Goal: Transaction & Acquisition: Purchase product/service

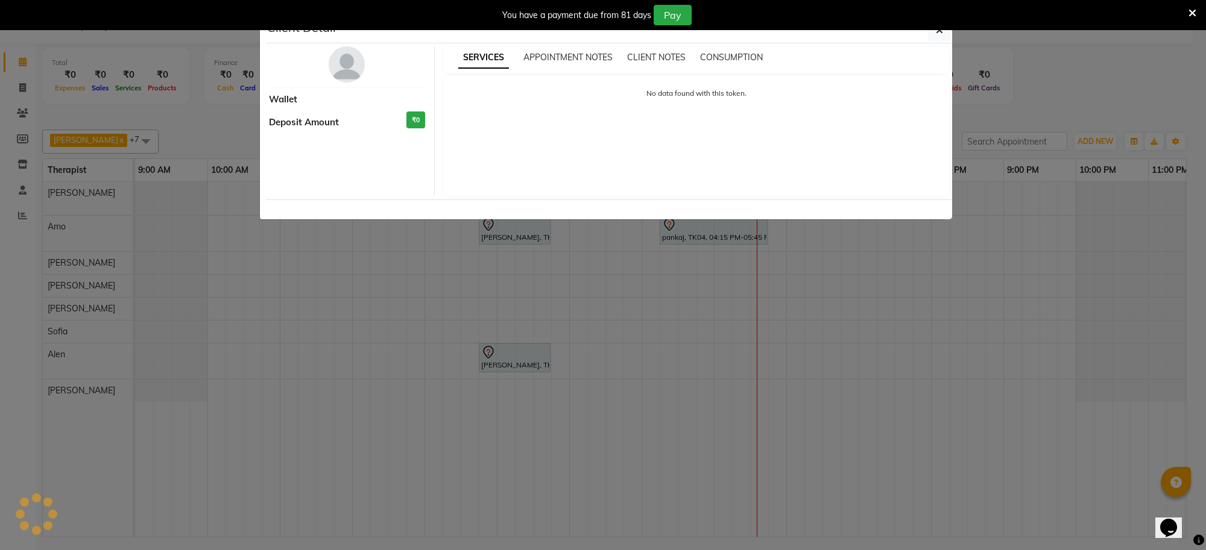
select select "7"
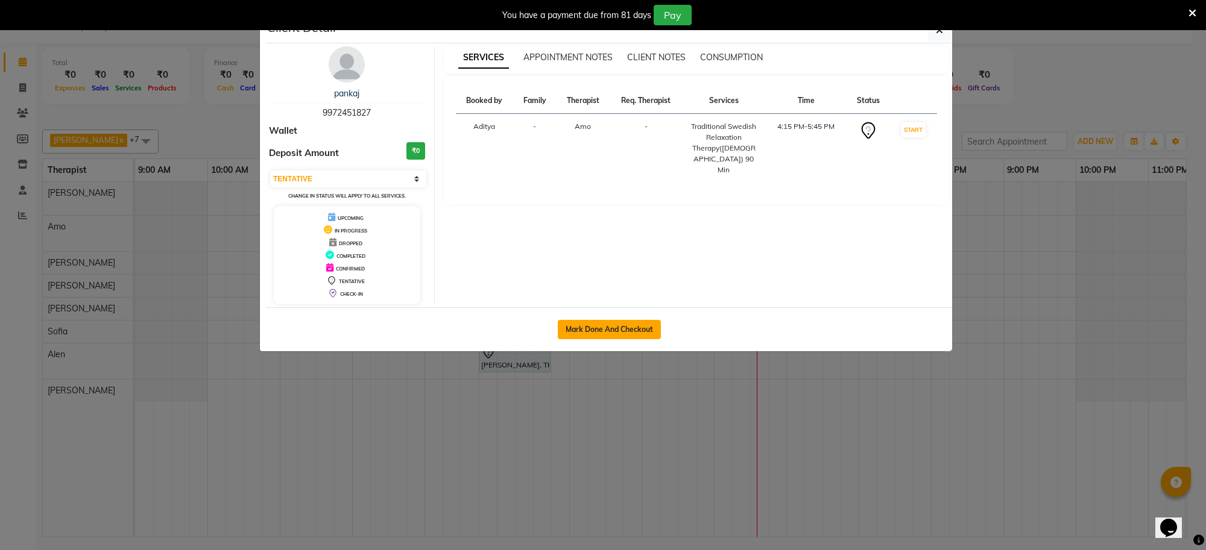
click at [646, 330] on button "Mark Done And Checkout" at bounding box center [609, 329] width 103 height 19
select select "service"
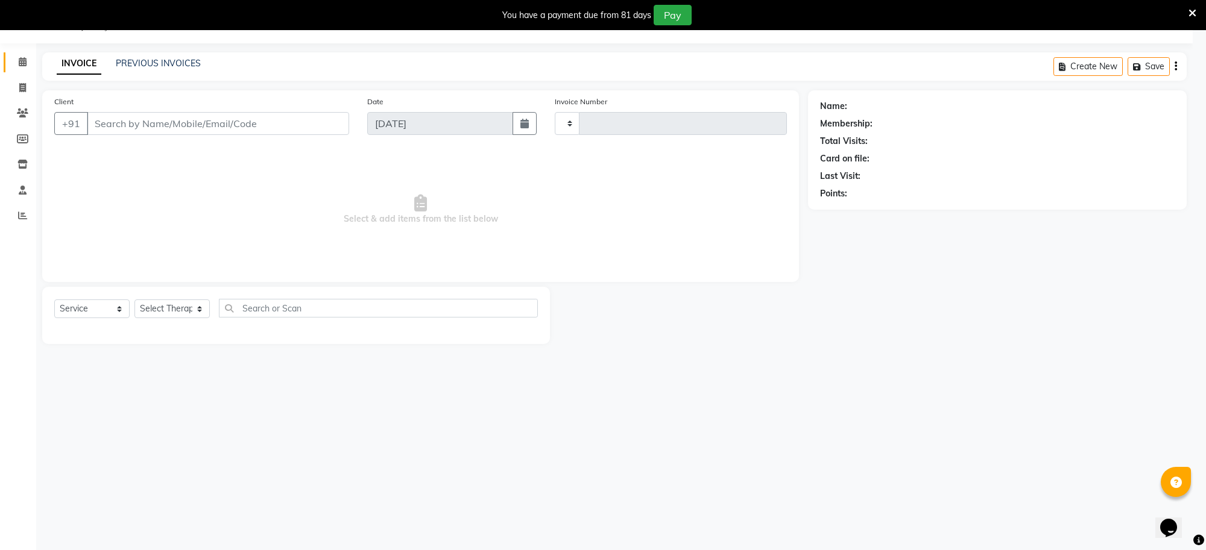
type input "1273"
select select "8283"
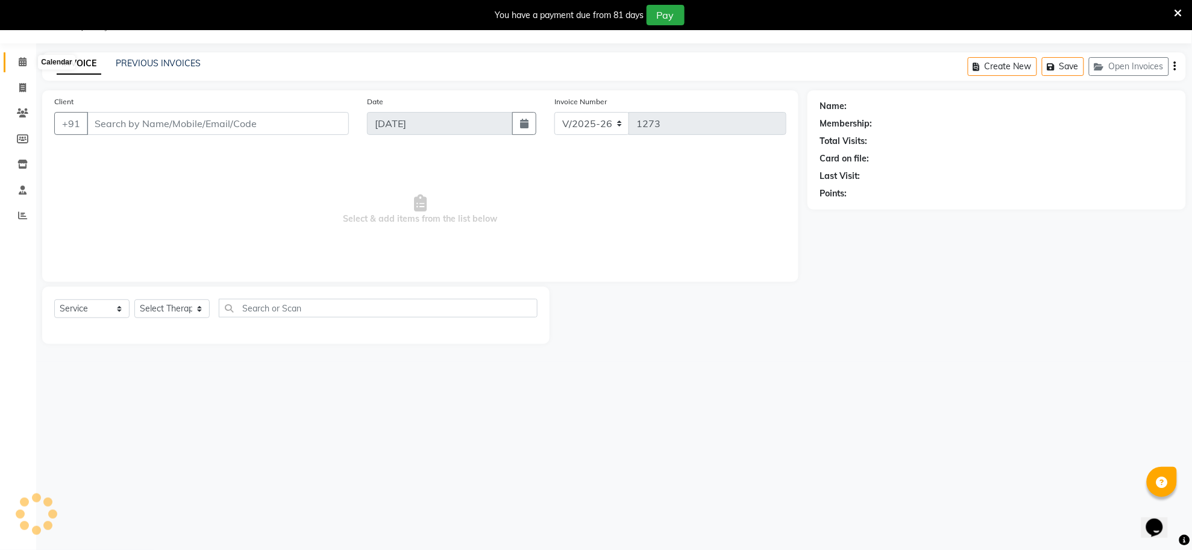
click at [16, 64] on span at bounding box center [22, 62] width 21 height 14
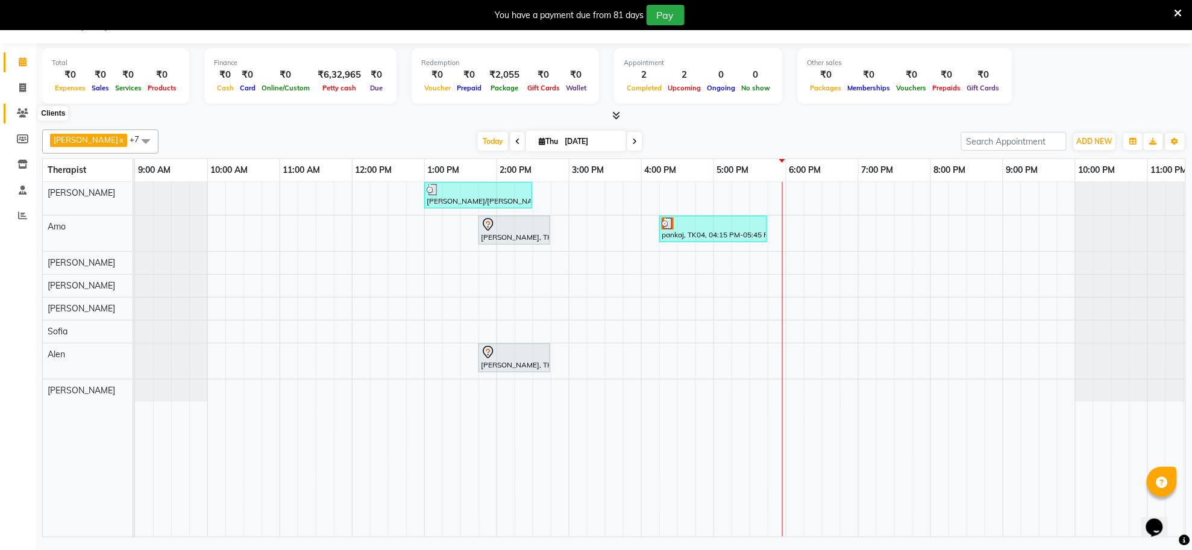
click at [20, 115] on icon at bounding box center [22, 112] width 11 height 9
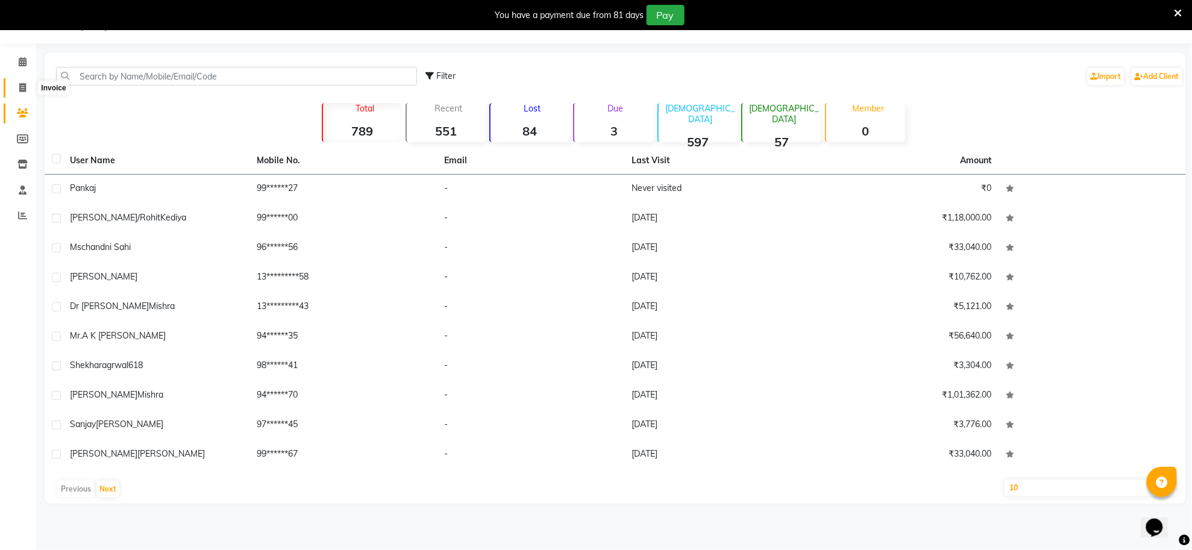
click at [18, 85] on span at bounding box center [22, 88] width 21 height 14
select select "service"
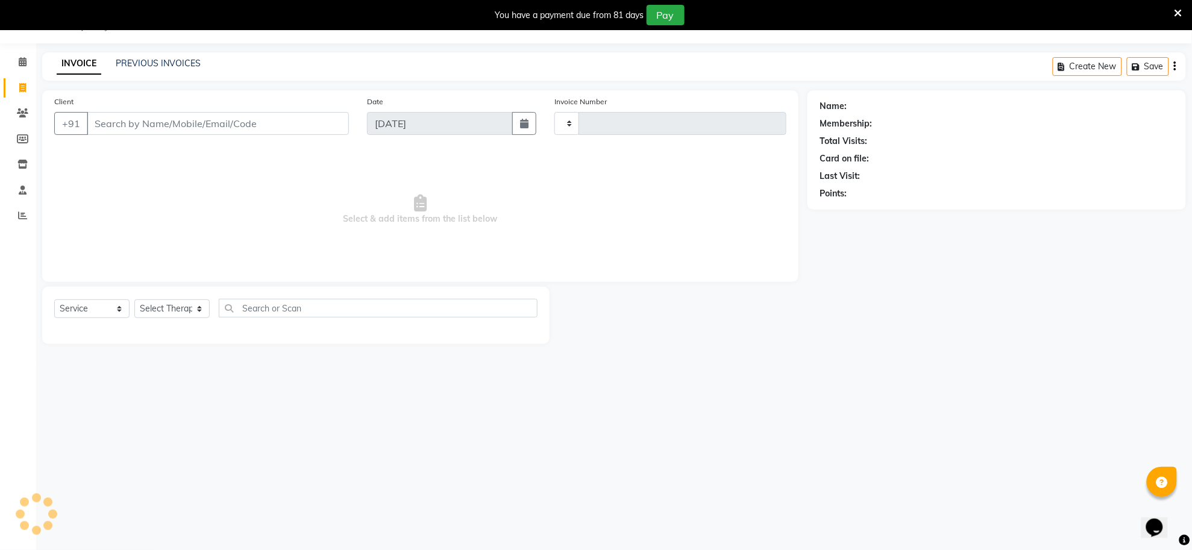
type input "1273"
select select "8283"
click at [178, 125] on input "Client" at bounding box center [218, 123] width 262 height 23
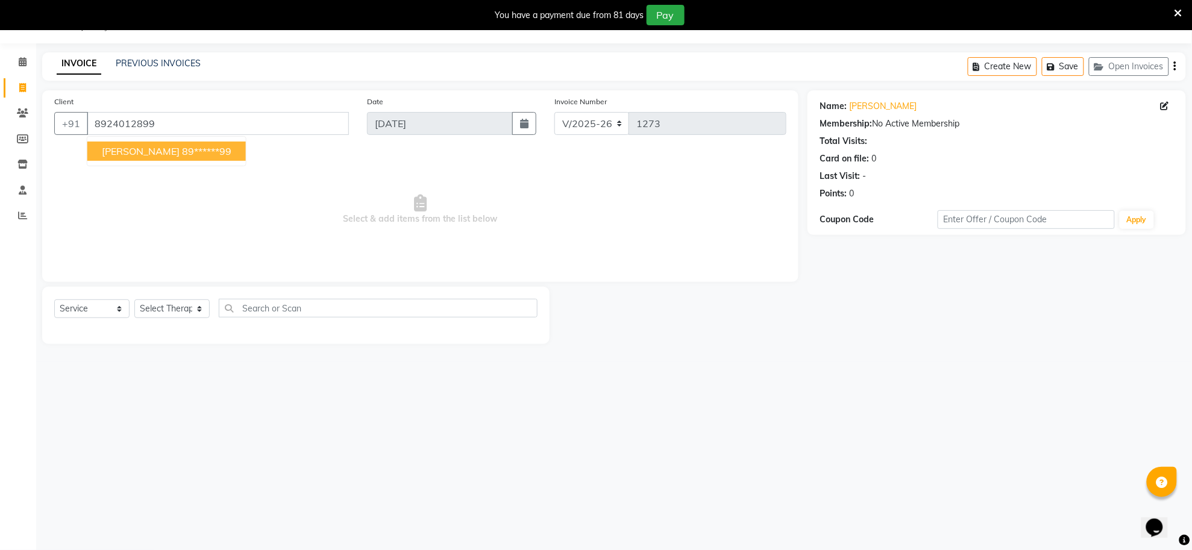
click at [182, 151] on ngb-highlight "89******99" at bounding box center [206, 151] width 49 height 12
type input "89******99"
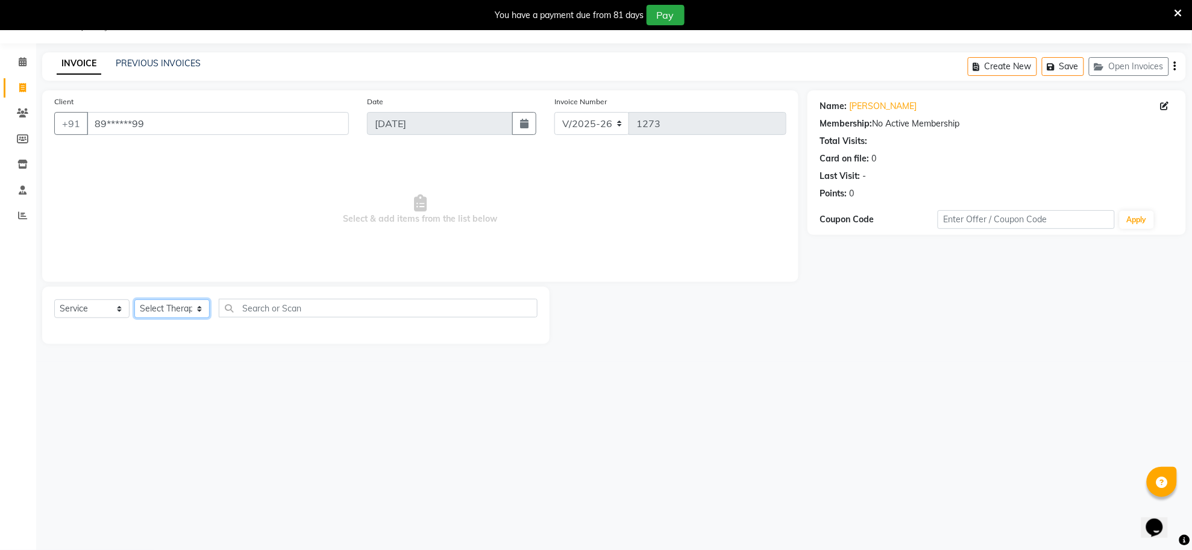
click at [161, 308] on select "Select Therapist [PERSON_NAME] [PERSON_NAME] [PERSON_NAME] [PERSON_NAME] Manage…" at bounding box center [171, 309] width 75 height 19
select select "80693"
click at [134, 300] on select "Select Therapist [PERSON_NAME] [PERSON_NAME] [PERSON_NAME] [PERSON_NAME] Manage…" at bounding box center [171, 309] width 75 height 19
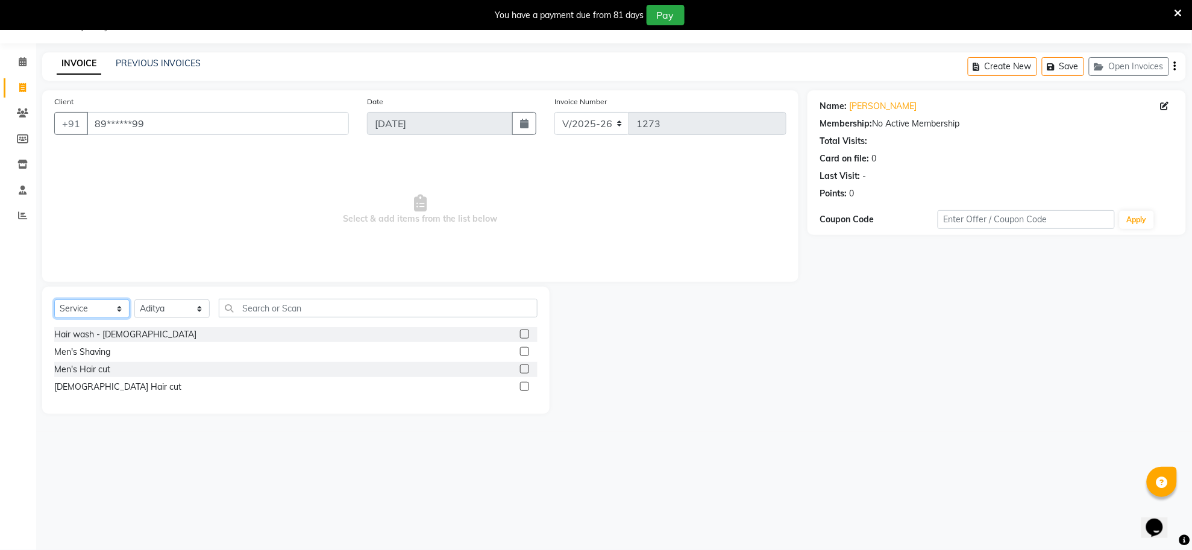
click at [83, 311] on select "Select Service Product Membership Package Voucher Prepaid Gift Card" at bounding box center [91, 309] width 75 height 19
select select "package"
click at [54, 300] on select "Select Service Product Membership Package Voucher Prepaid Gift Card" at bounding box center [91, 309] width 75 height 19
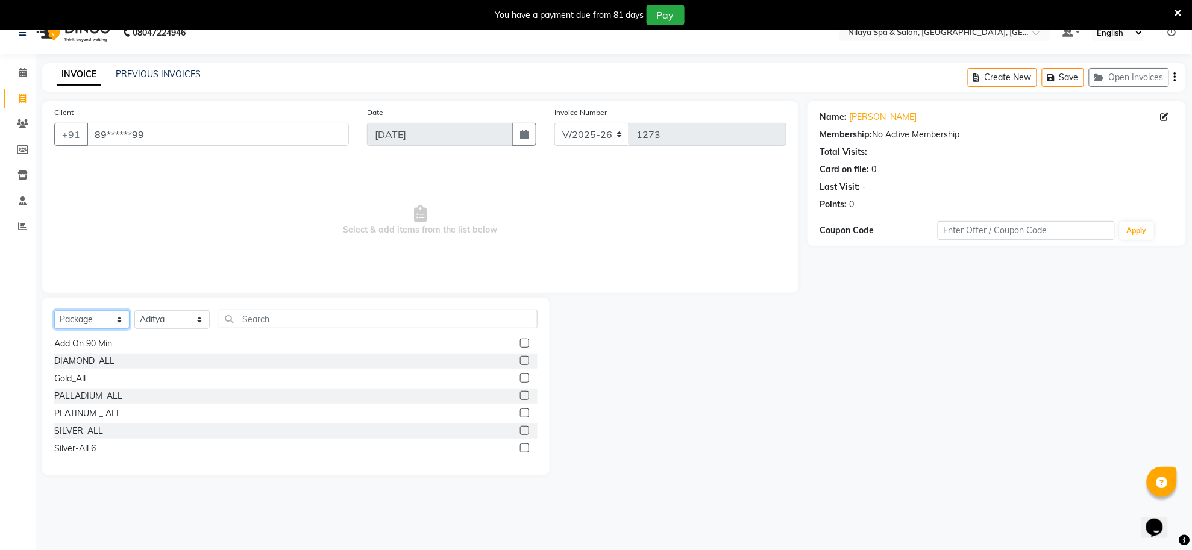
scroll to position [30, 0]
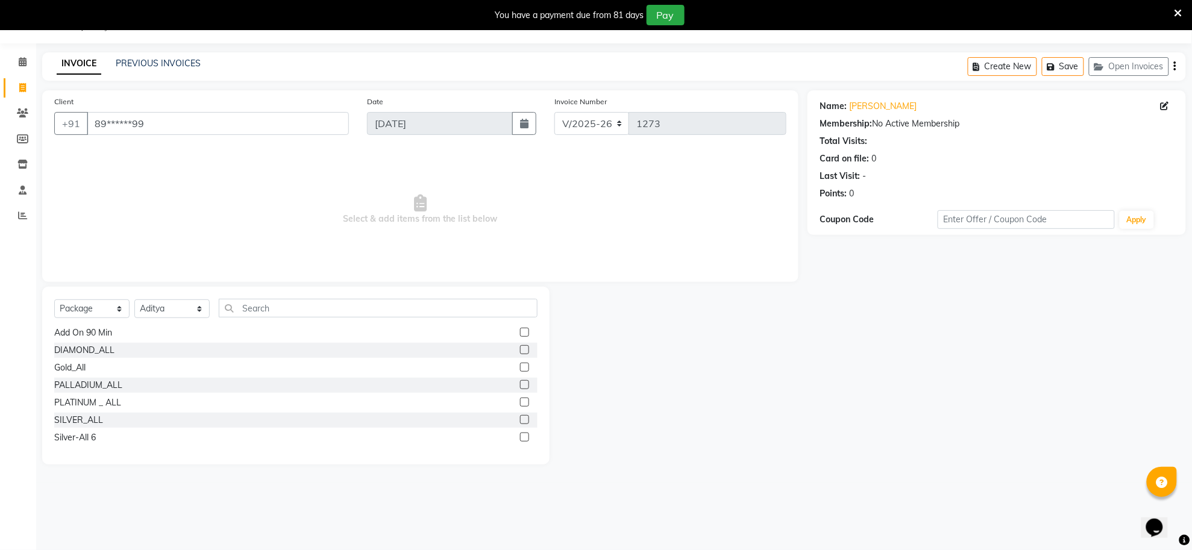
click at [520, 420] on label at bounding box center [524, 419] width 9 height 9
click at [520, 420] on input "checkbox" at bounding box center [524, 421] width 8 height 8
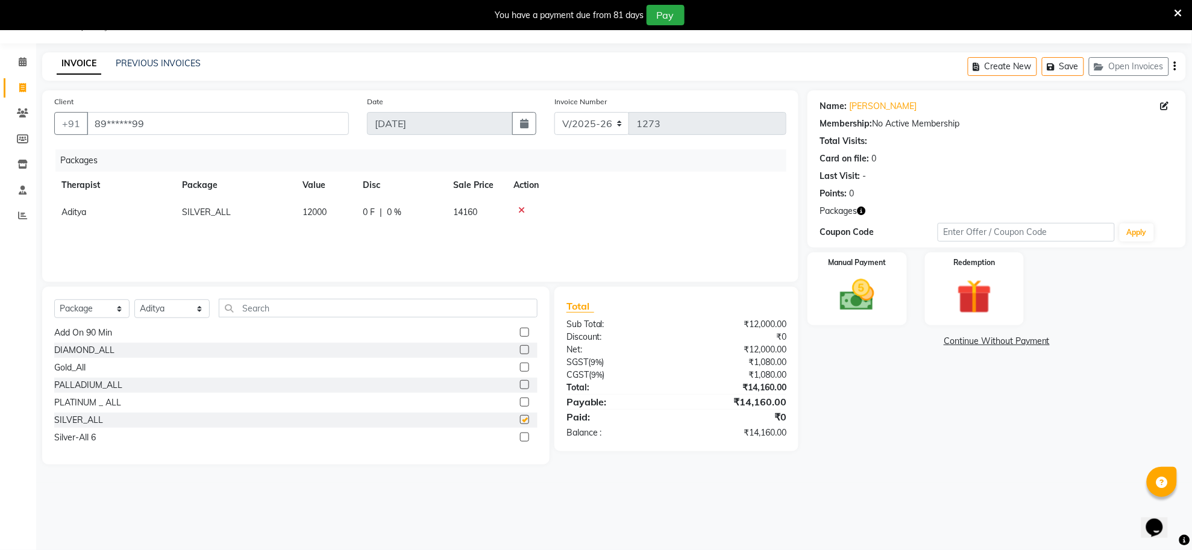
checkbox input "false"
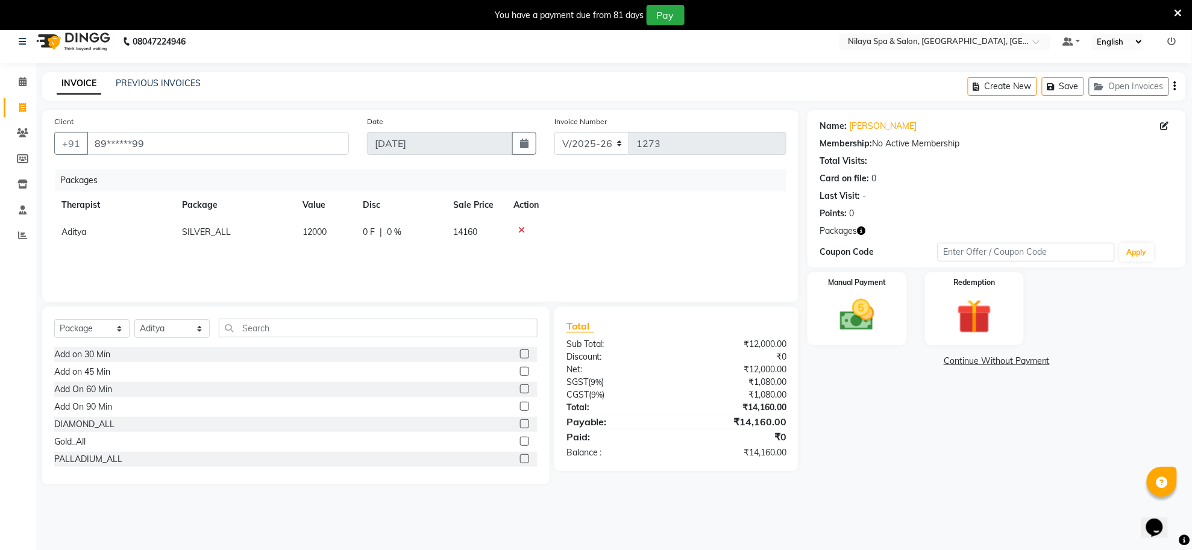
scroll to position [0, 0]
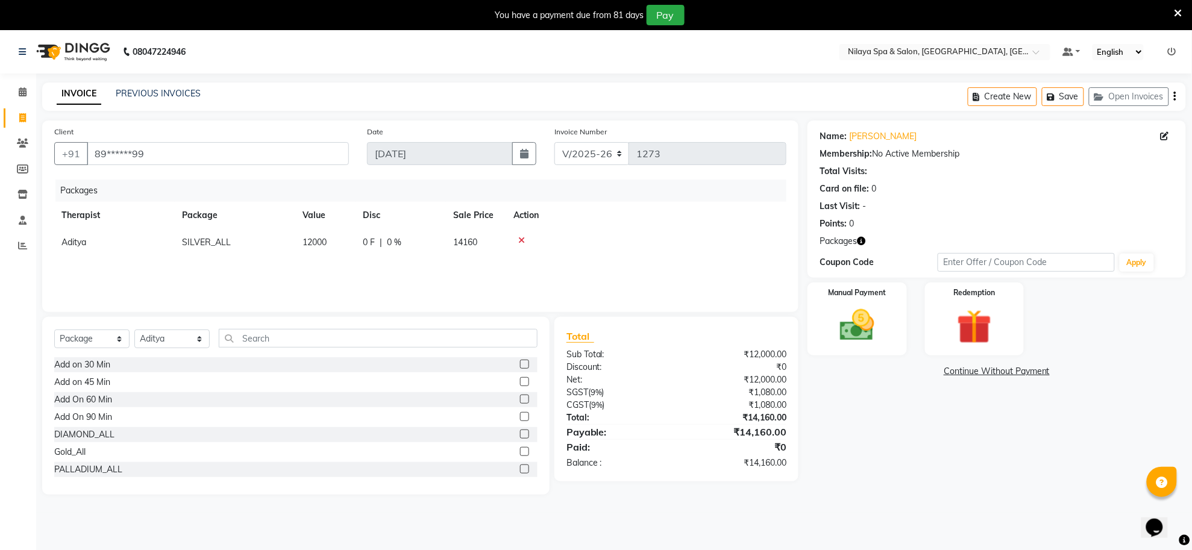
click at [520, 363] on label at bounding box center [524, 364] width 9 height 9
click at [520, 363] on input "checkbox" at bounding box center [524, 365] width 8 height 8
checkbox input "false"
click at [864, 329] on img at bounding box center [857, 326] width 58 height 42
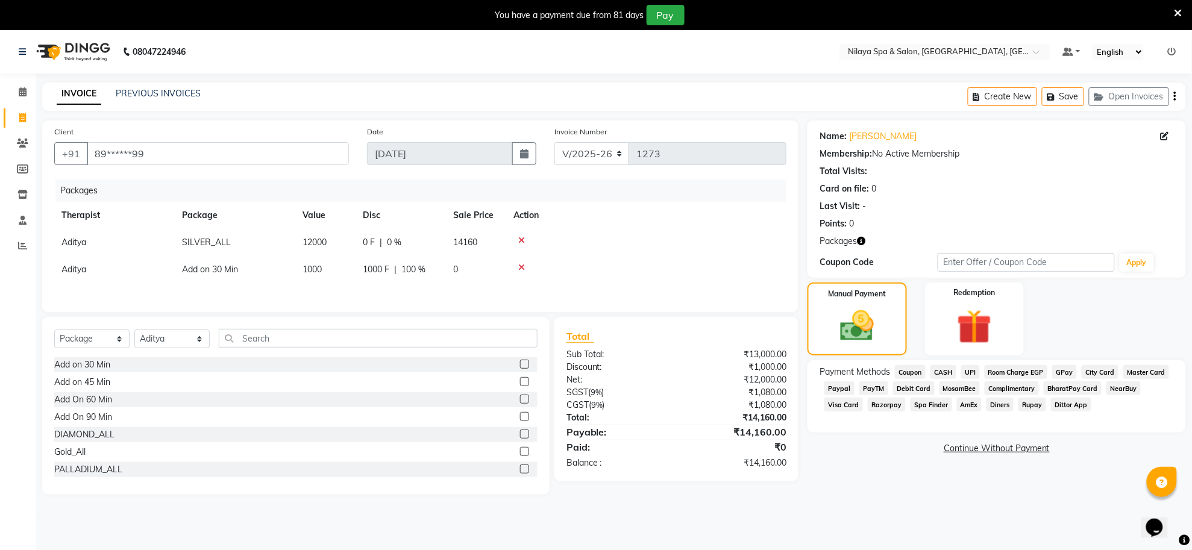
click at [949, 368] on span "CASH" at bounding box center [944, 372] width 26 height 14
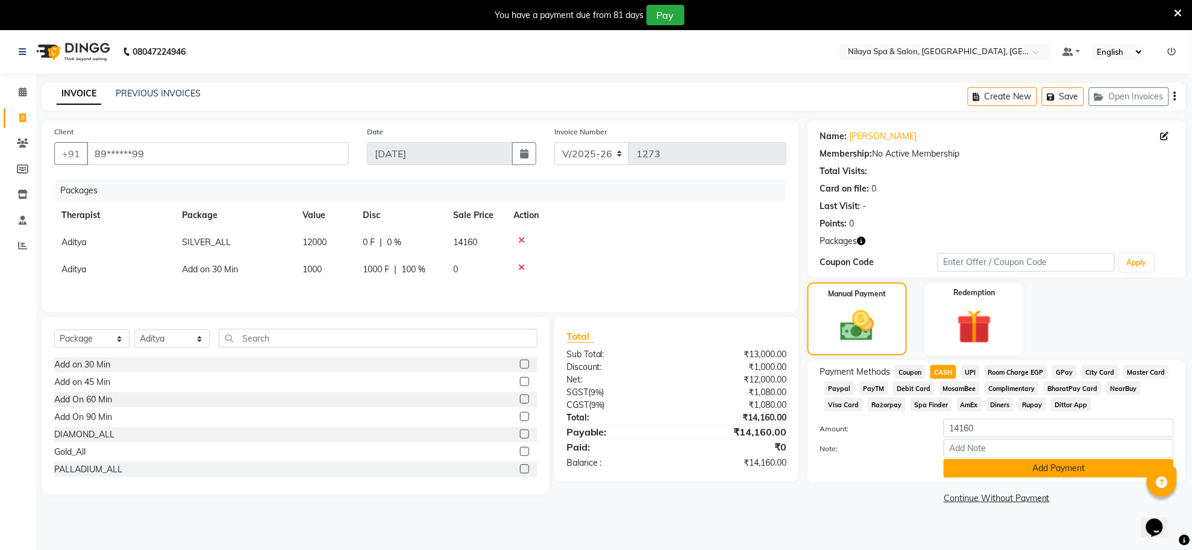
click at [1029, 460] on button "Add Payment" at bounding box center [1059, 468] width 230 height 19
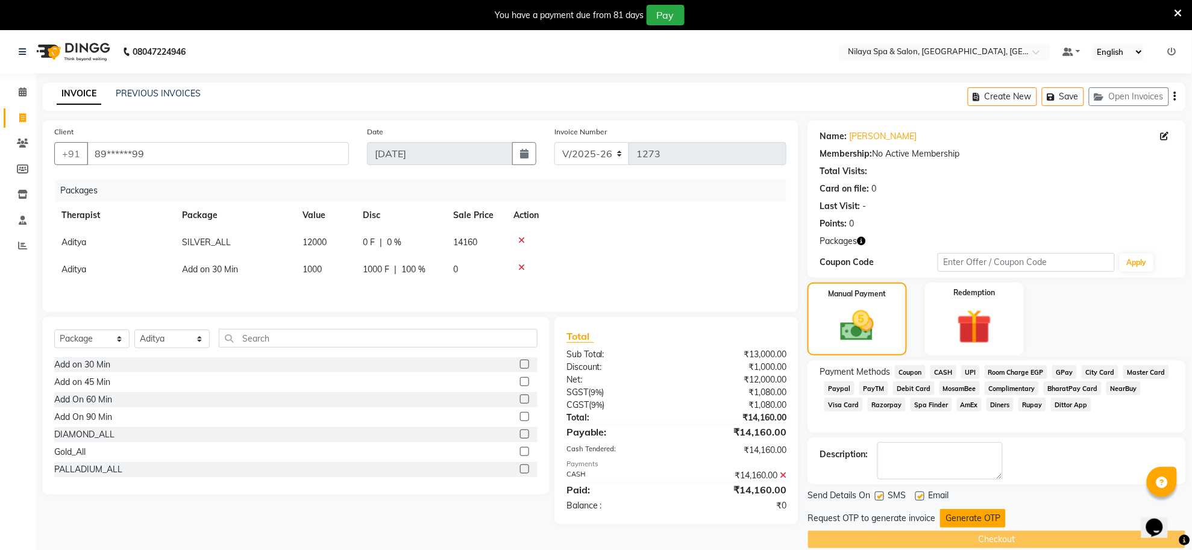
click at [981, 522] on button "Generate OTP" at bounding box center [973, 518] width 66 height 19
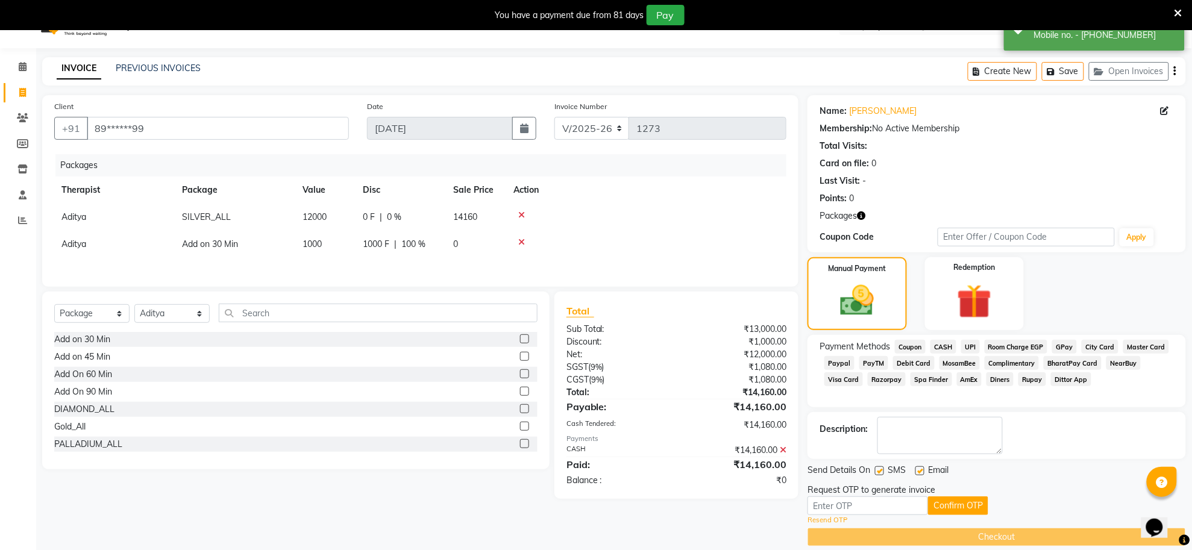
scroll to position [40, 0]
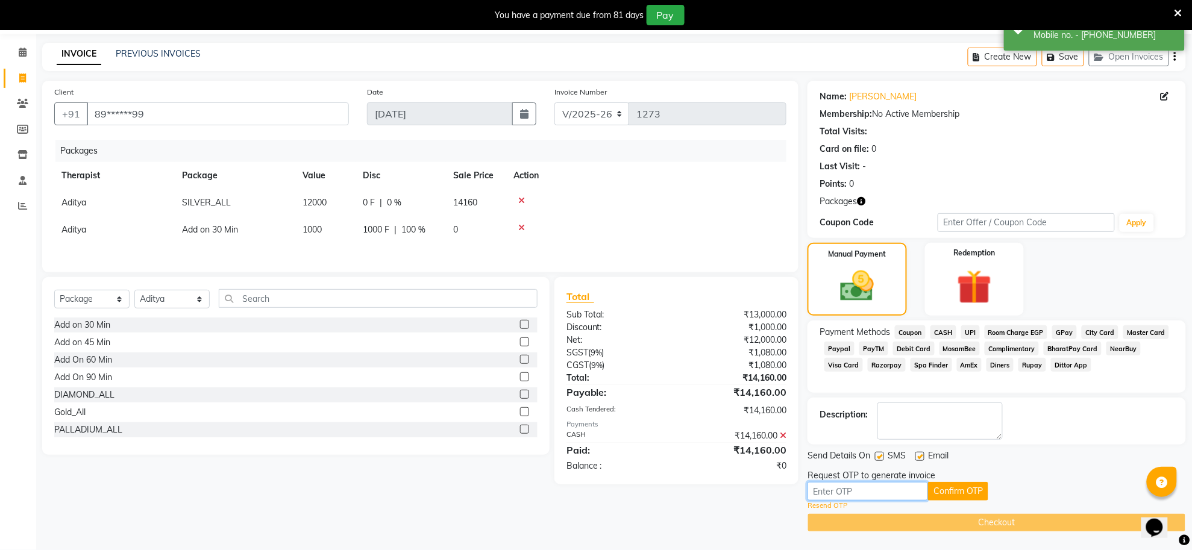
click at [869, 494] on input "text" at bounding box center [868, 491] width 121 height 19
type input "6012"
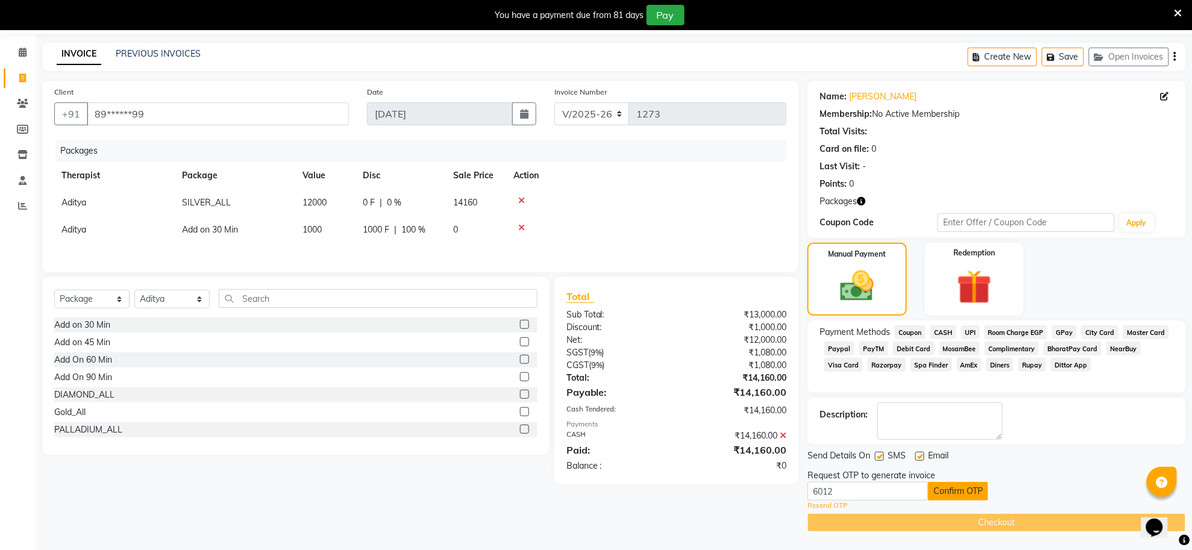
click at [960, 498] on button "Confirm OTP" at bounding box center [958, 491] width 60 height 19
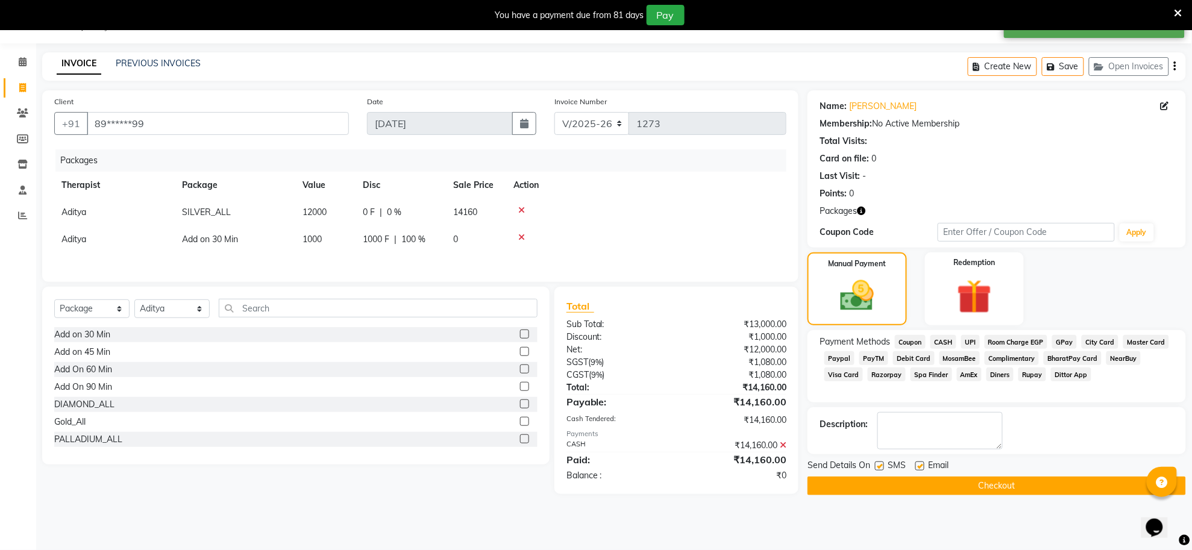
click at [992, 488] on button "Checkout" at bounding box center [997, 486] width 379 height 19
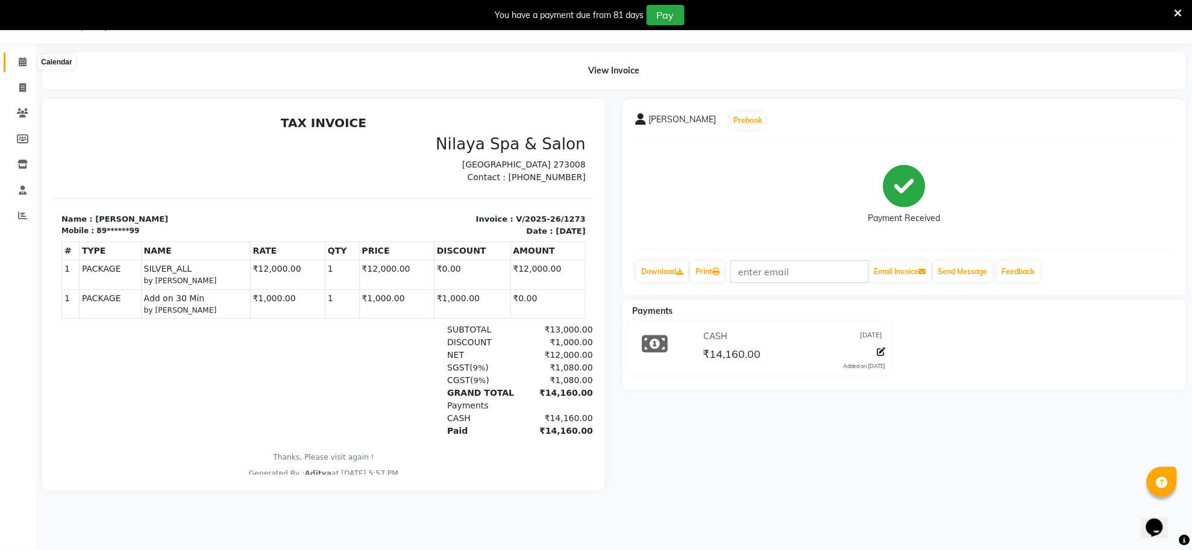
click at [19, 66] on icon at bounding box center [23, 61] width 8 height 9
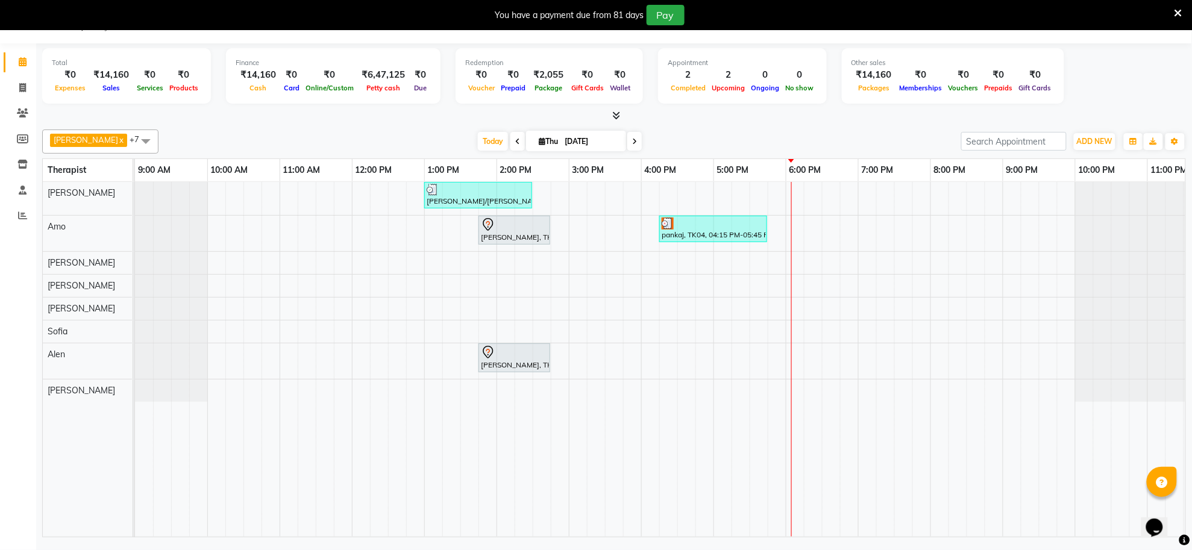
click at [797, 200] on div "[PERSON_NAME]/[PERSON_NAME], TK03, 01:00 PM-02:30 PM, Deep Tissue Repair Therap…" at bounding box center [677, 359] width 1085 height 355
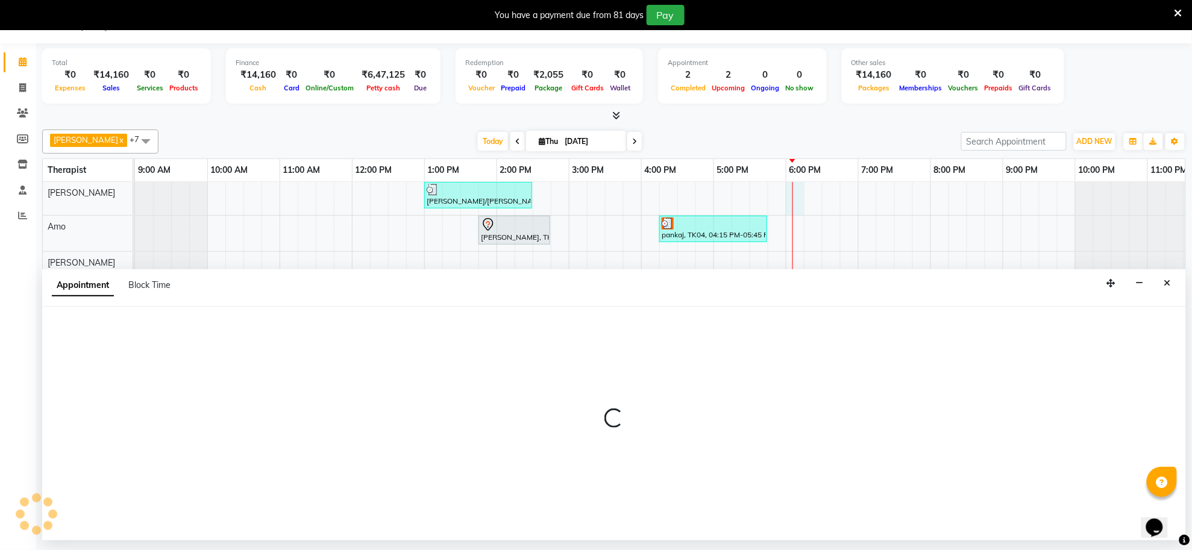
select select "80697"
select select "1080"
select select "tentative"
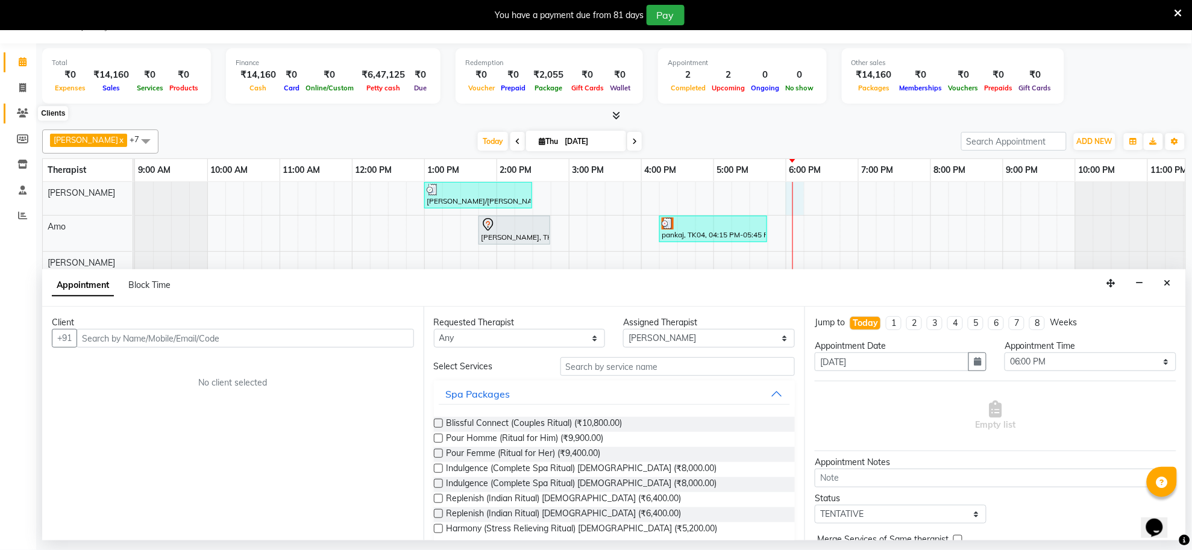
click at [16, 107] on span at bounding box center [22, 114] width 21 height 14
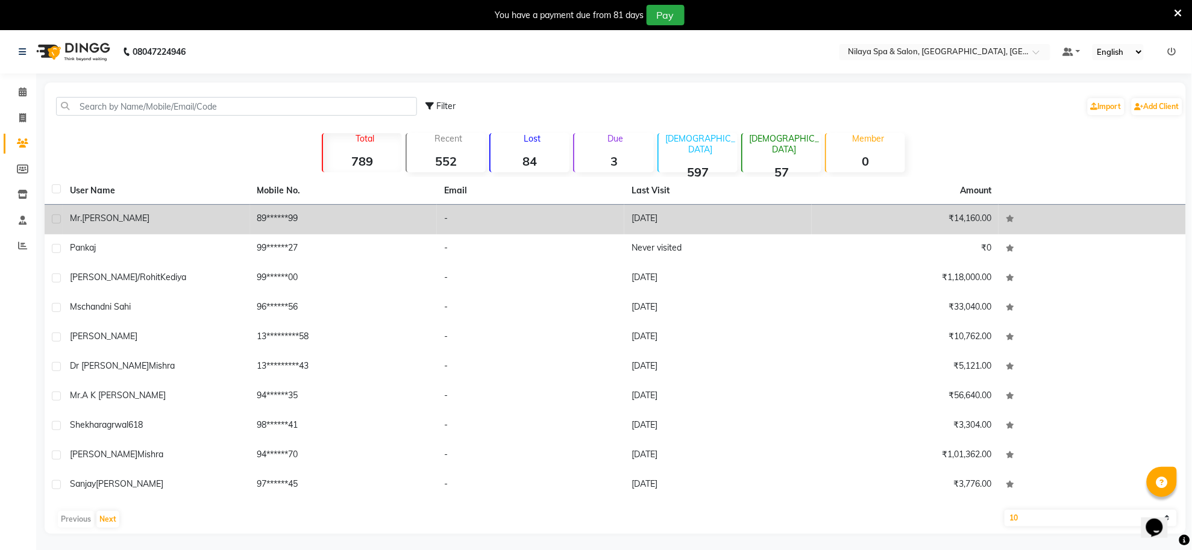
click at [139, 222] on div "[PERSON_NAME]" at bounding box center [156, 218] width 173 height 13
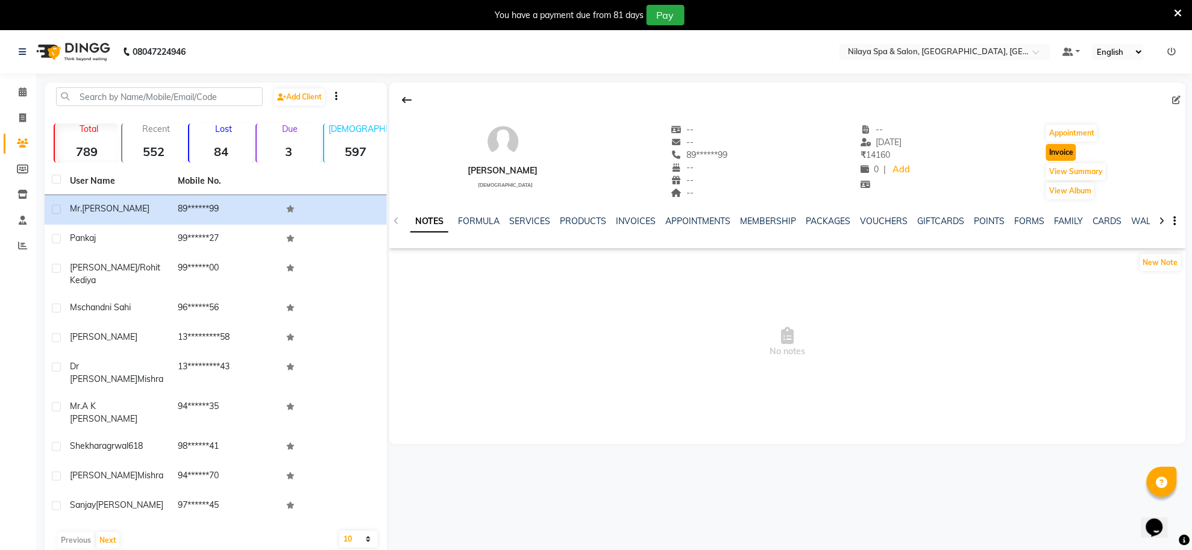
click at [1068, 157] on button "Invoice" at bounding box center [1061, 152] width 30 height 17
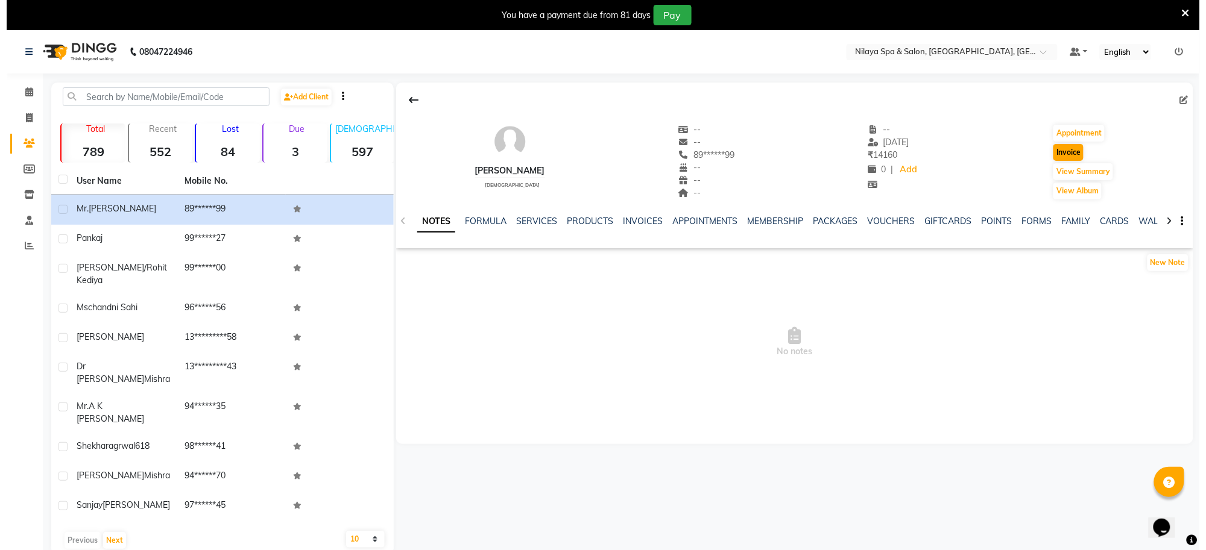
scroll to position [30, 0]
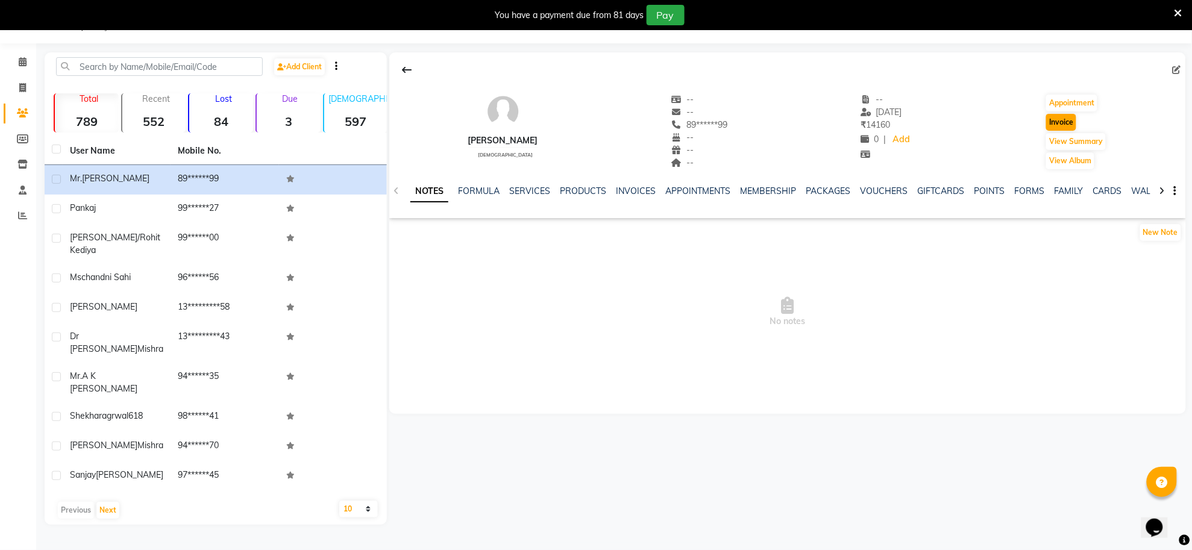
select select "service"
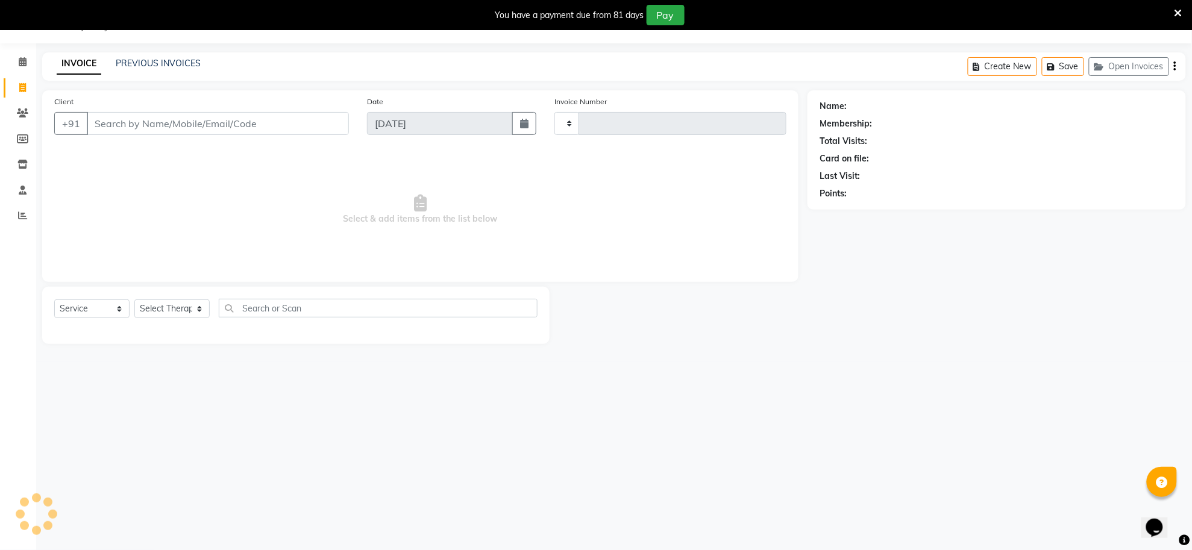
type input "1274"
select select "8283"
type input "89******99"
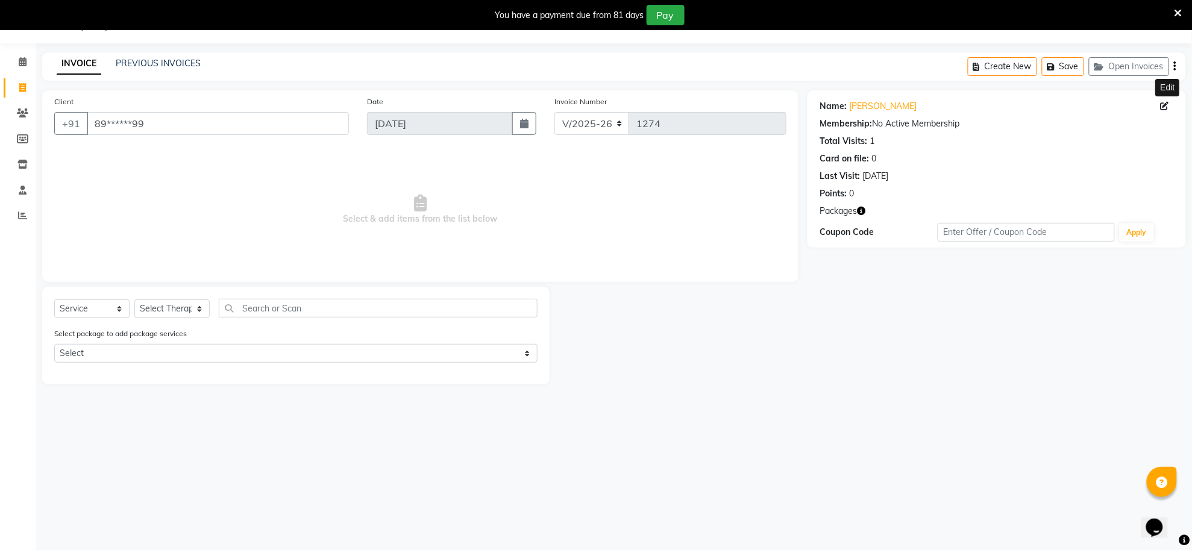
click at [1164, 106] on icon at bounding box center [1165, 106] width 8 height 8
select select "[DEMOGRAPHIC_DATA]"
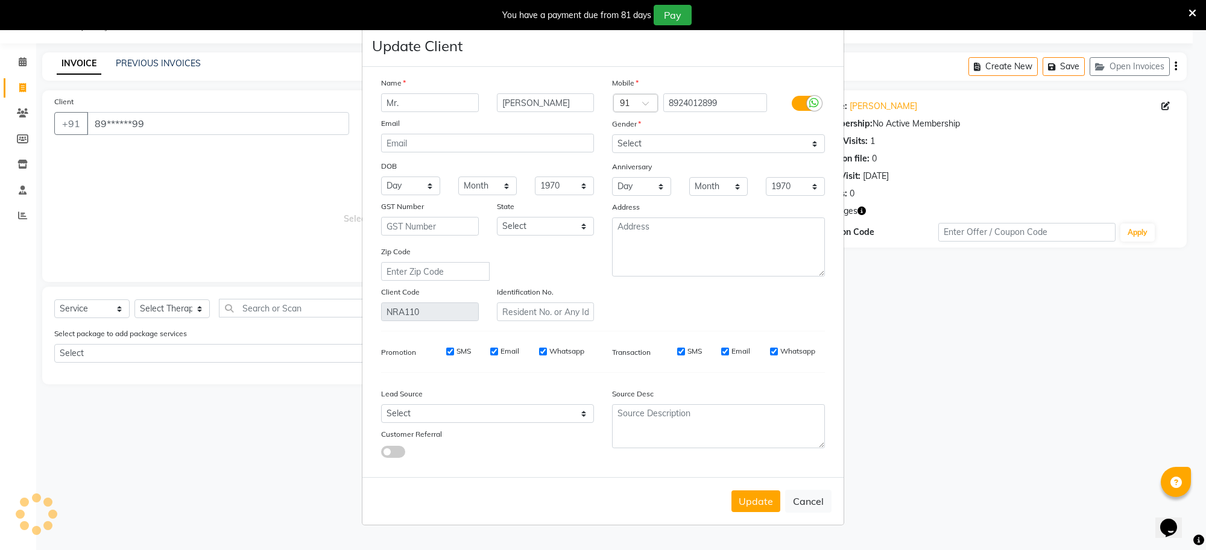
select select "[DEMOGRAPHIC_DATA]"
drag, startPoint x: 737, startPoint y: 105, endPoint x: 647, endPoint y: 110, distance: 90.5
click at [647, 110] on div "Country Code × 91 8924012899" at bounding box center [718, 102] width 231 height 19
click at [755, 495] on button "Update" at bounding box center [755, 502] width 49 height 22
select select
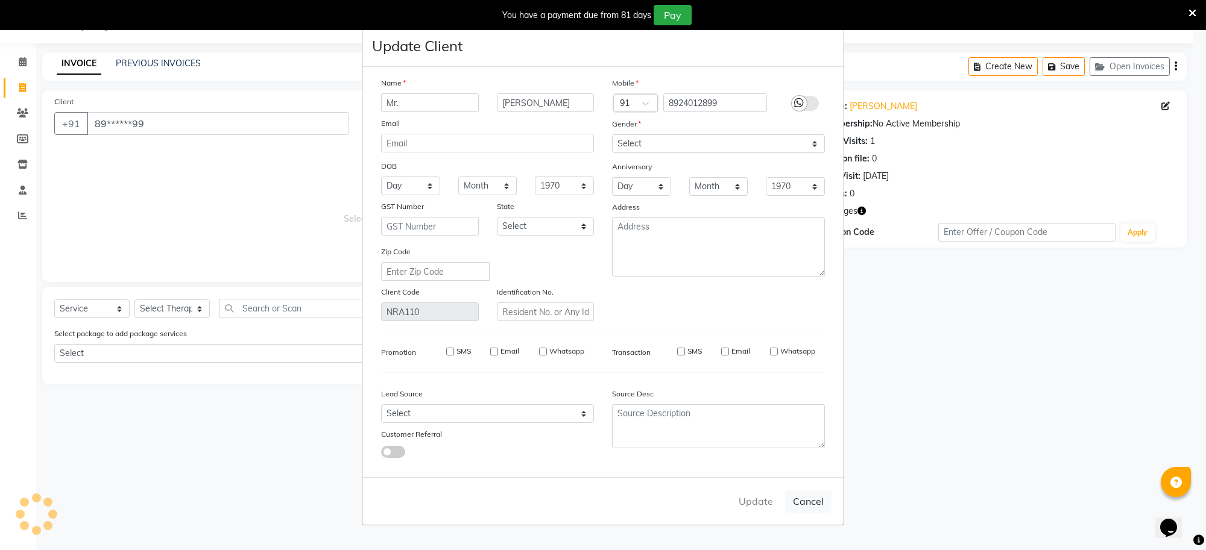
select select
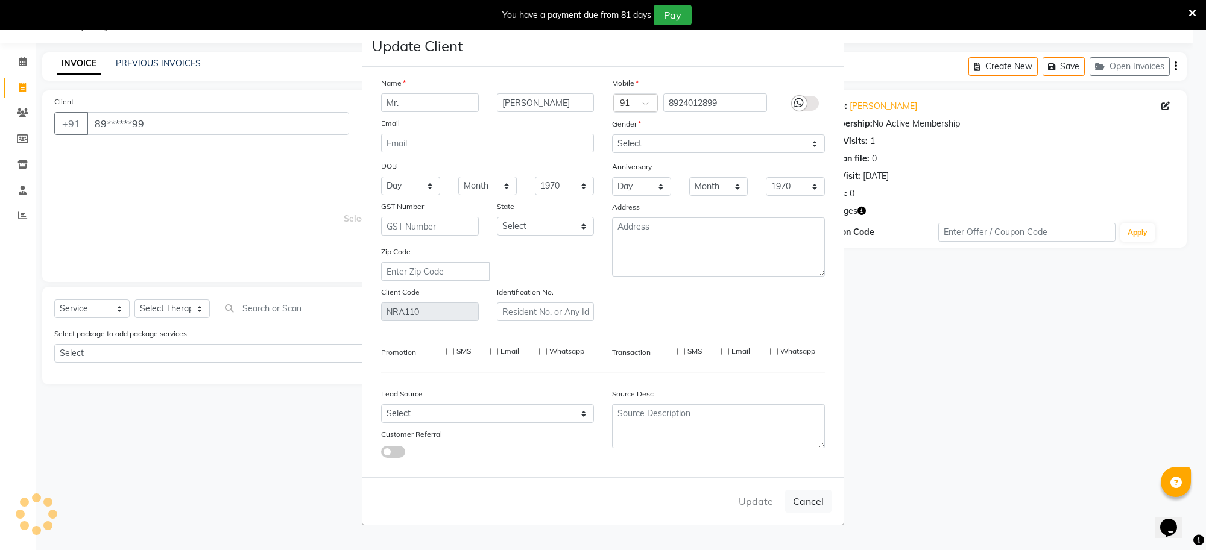
select select
checkbox input "false"
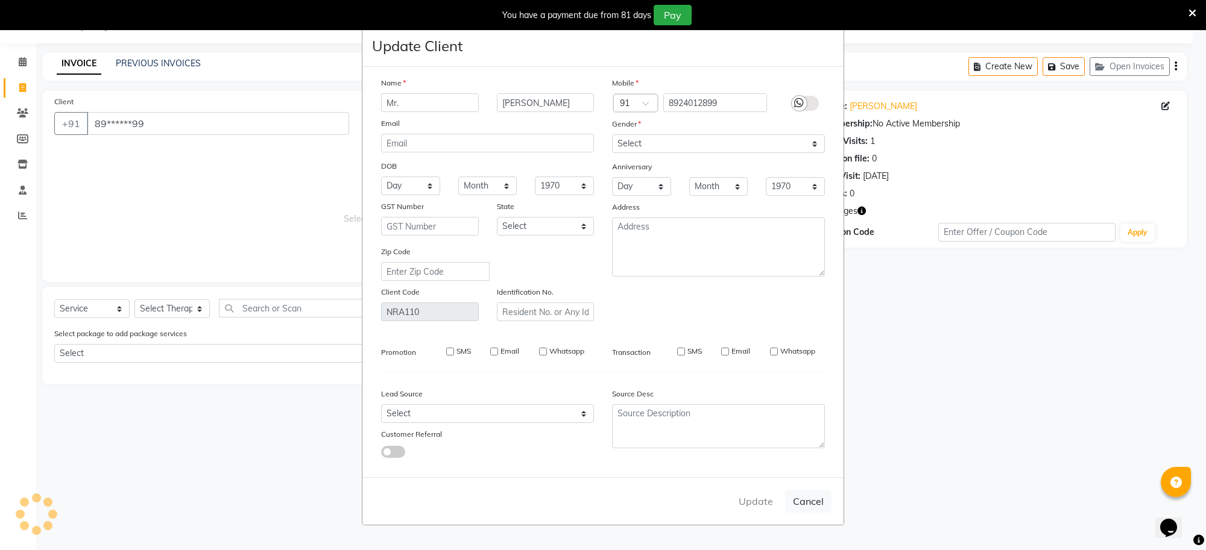
select select
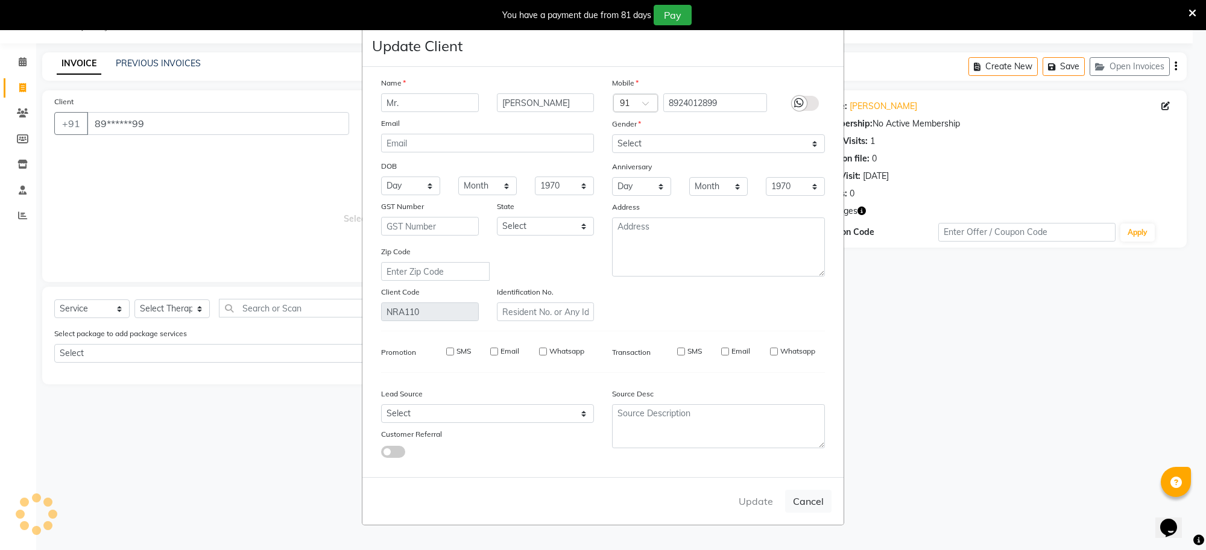
select select
checkbox input "false"
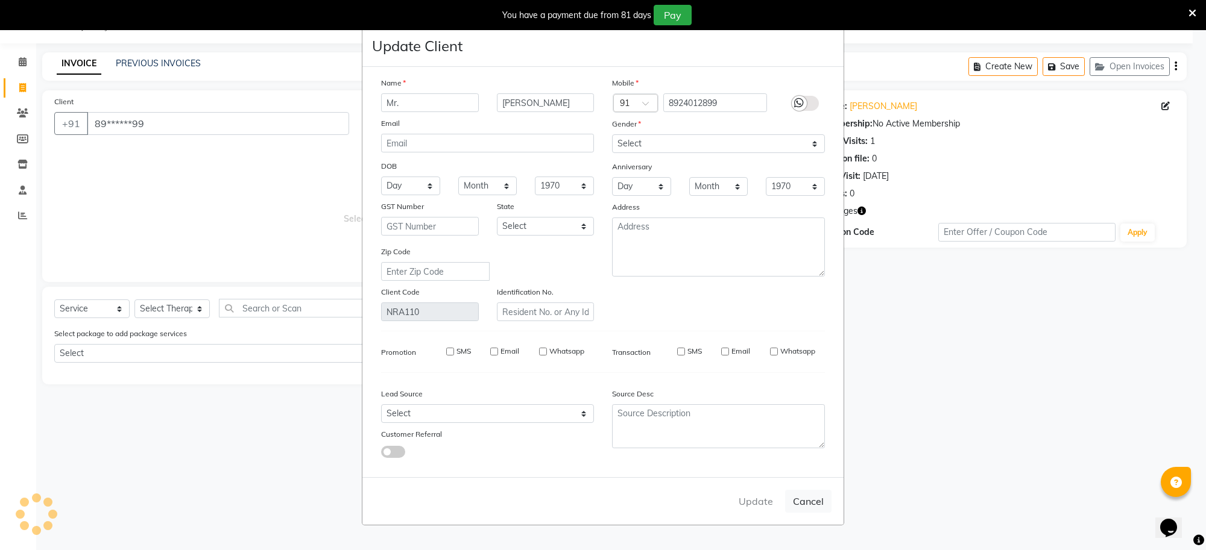
checkbox input "false"
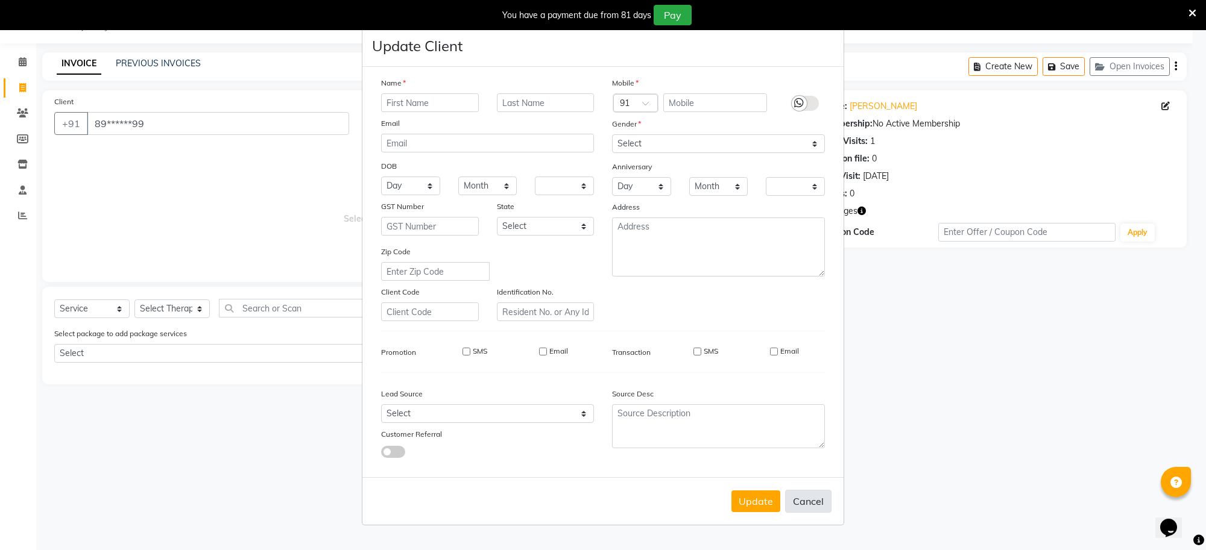
click at [803, 501] on button "Cancel" at bounding box center [808, 501] width 46 height 23
select select
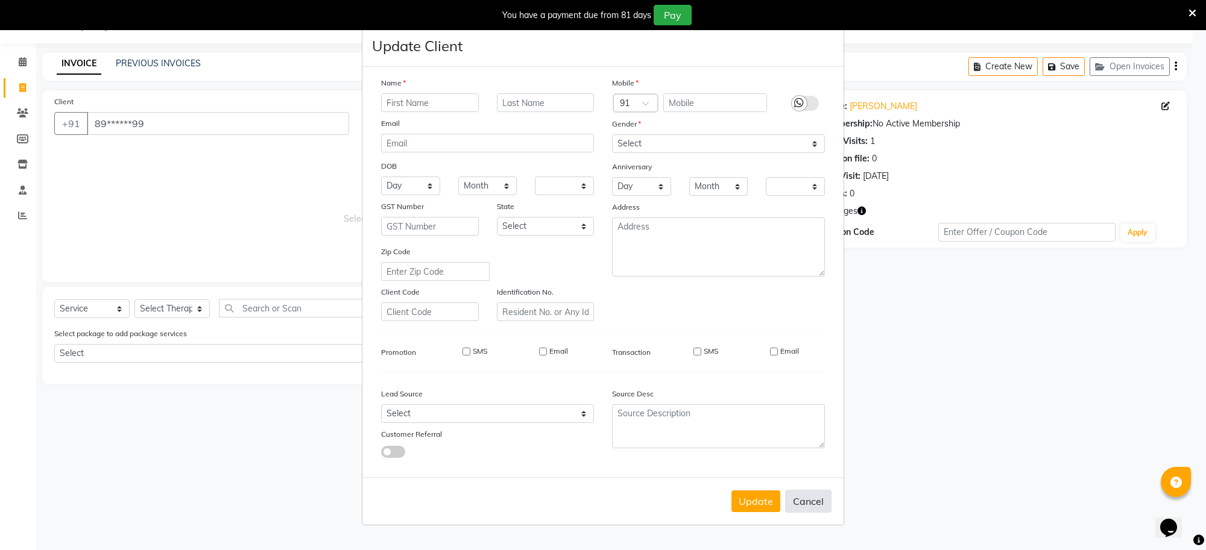
select select
checkbox input "false"
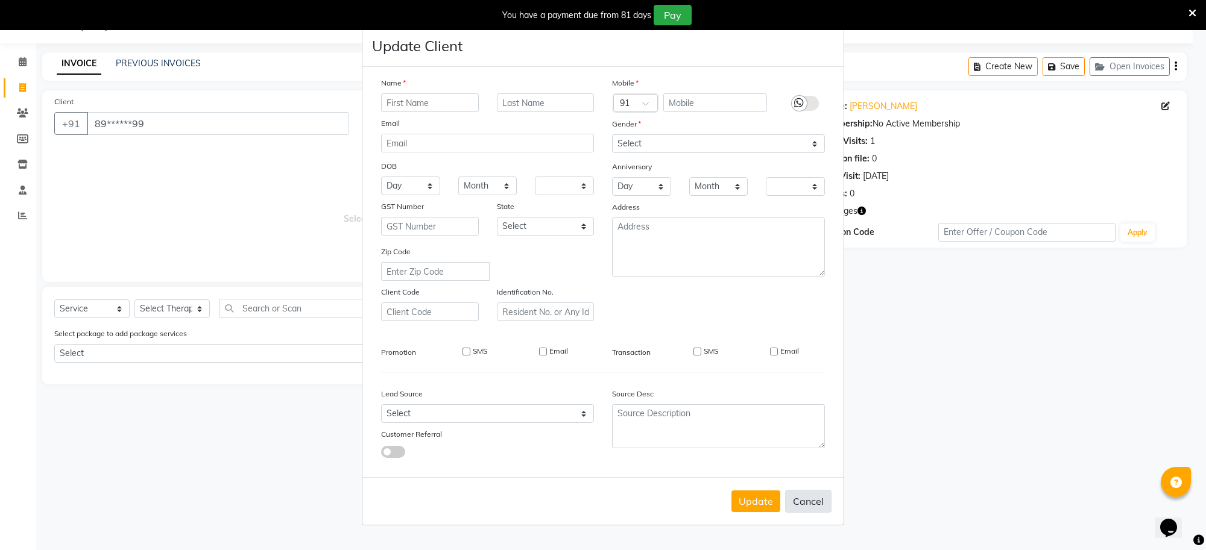
checkbox input "false"
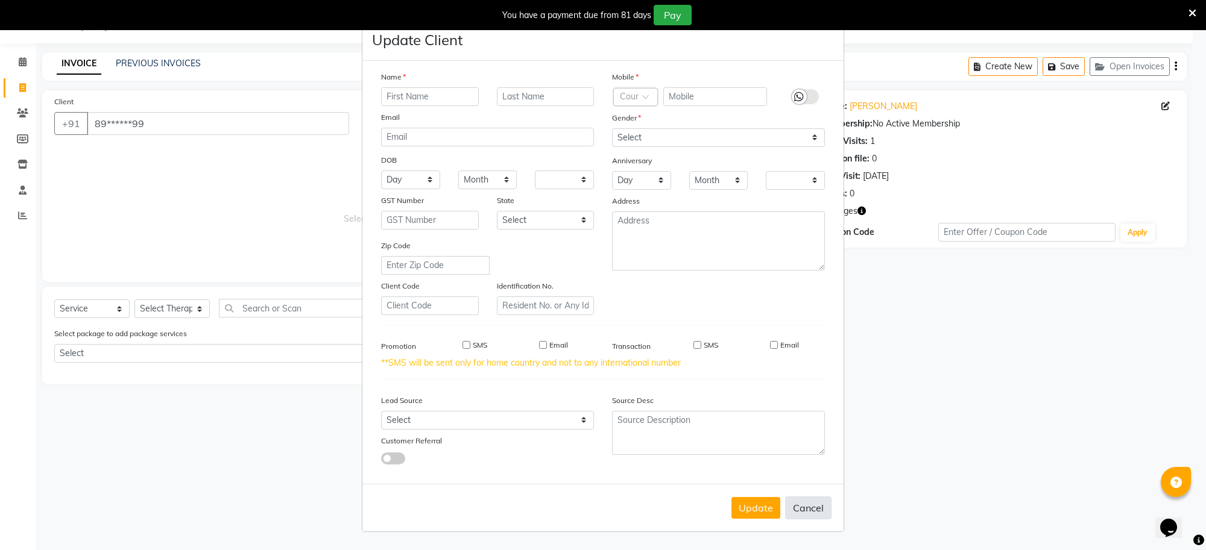
click at [811, 515] on button "Cancel" at bounding box center [808, 508] width 46 height 23
select select
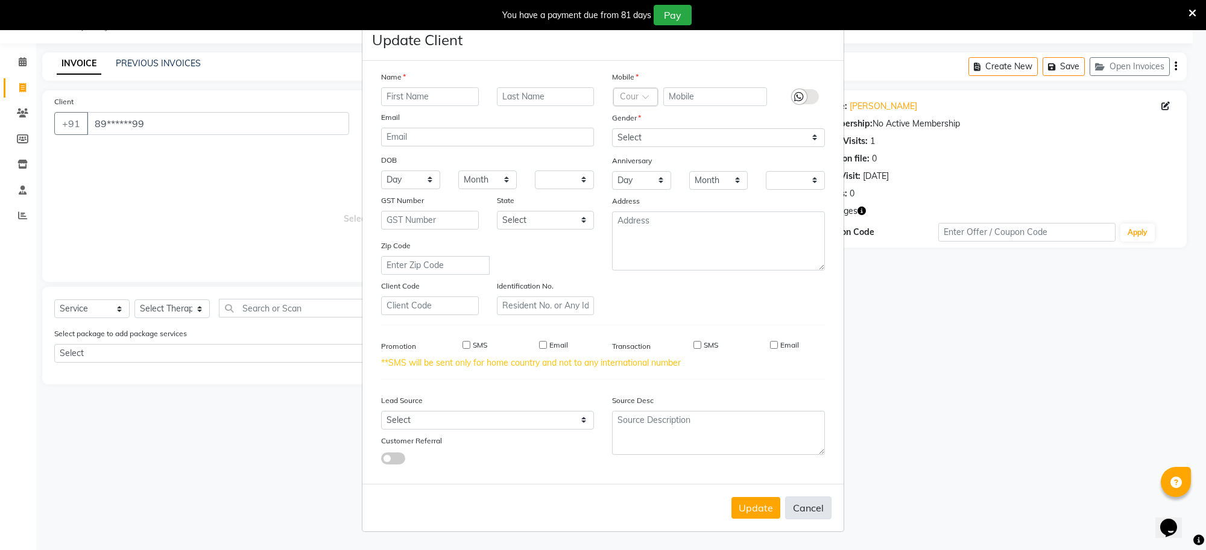
select select
checkbox input "false"
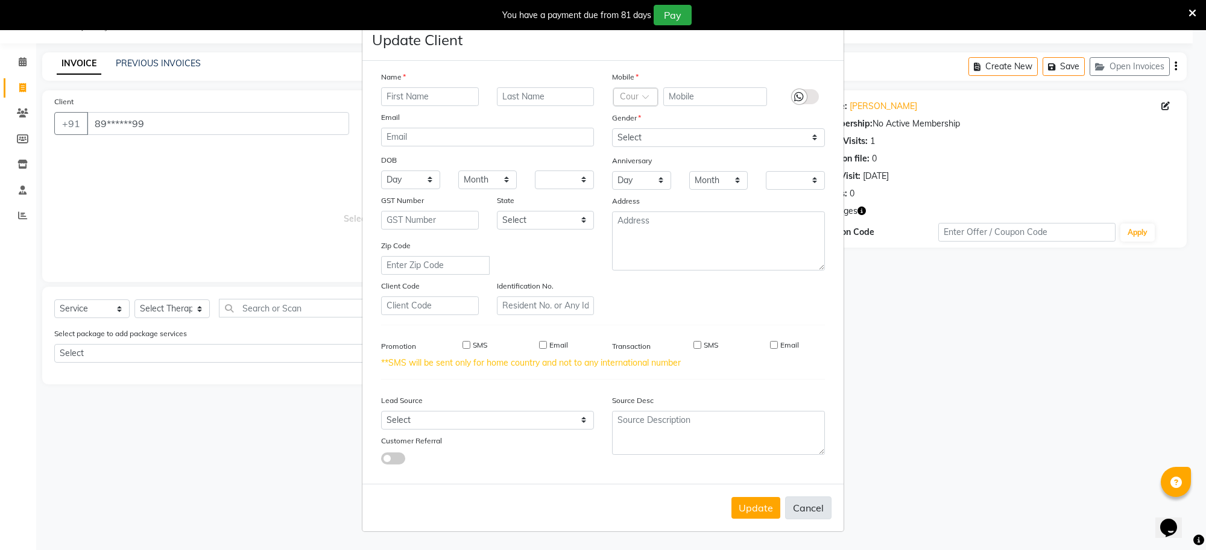
checkbox input "false"
click at [108, 163] on ngb-modal-window "Update Client Name Email DOB Day 01 02 03 04 05 06 07 08 09 10 11 12 13 14 15 1…" at bounding box center [603, 275] width 1206 height 550
click at [22, 61] on ngb-modal-window "Update Client Name Email DOB Day 01 02 03 04 05 06 07 08 09 10 11 12 13 14 15 1…" at bounding box center [603, 275] width 1206 height 550
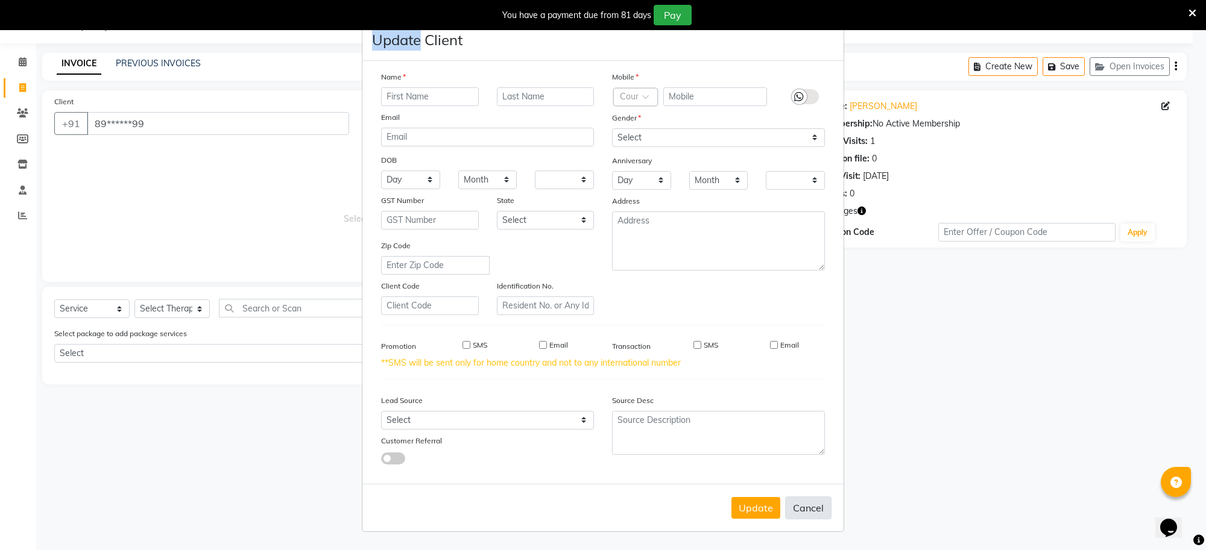
click at [796, 511] on button "Cancel" at bounding box center [808, 508] width 46 height 23
select select
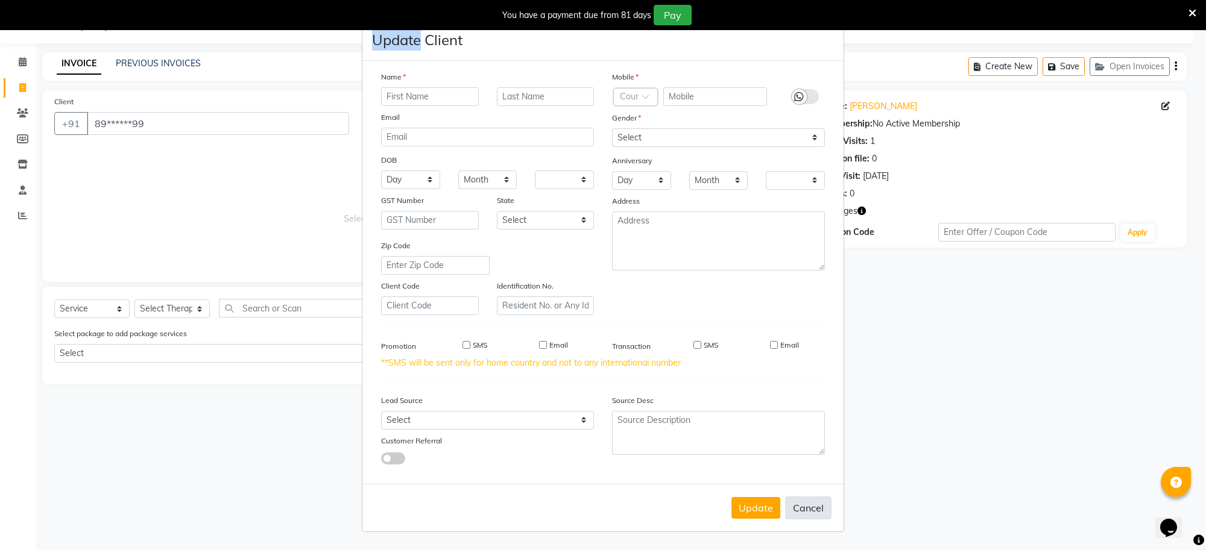
select select
checkbox input "false"
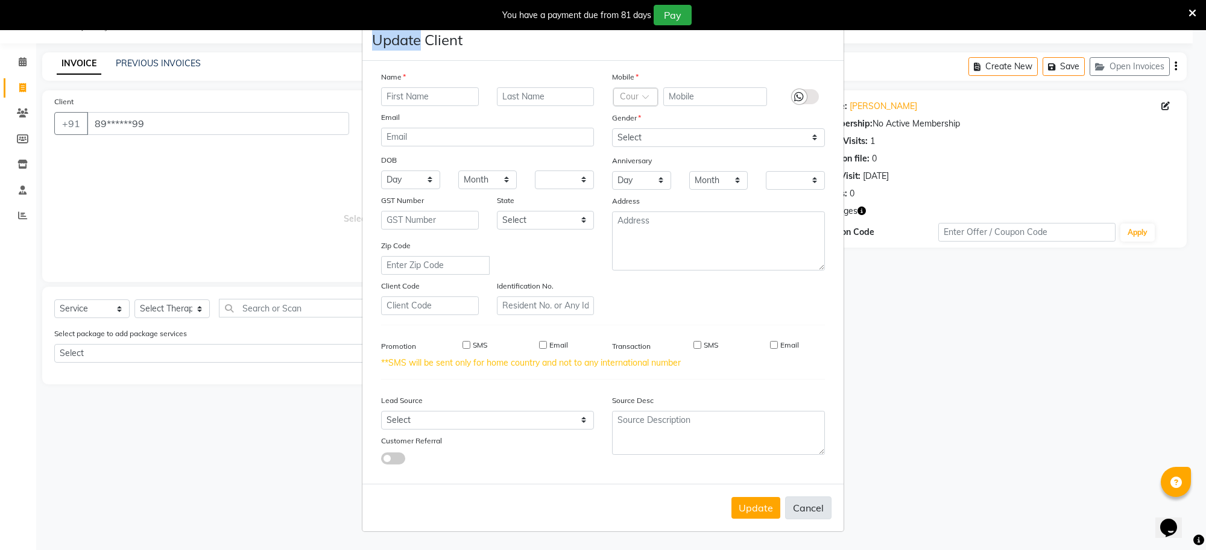
checkbox input "false"
click at [753, 504] on button "Update" at bounding box center [755, 508] width 49 height 22
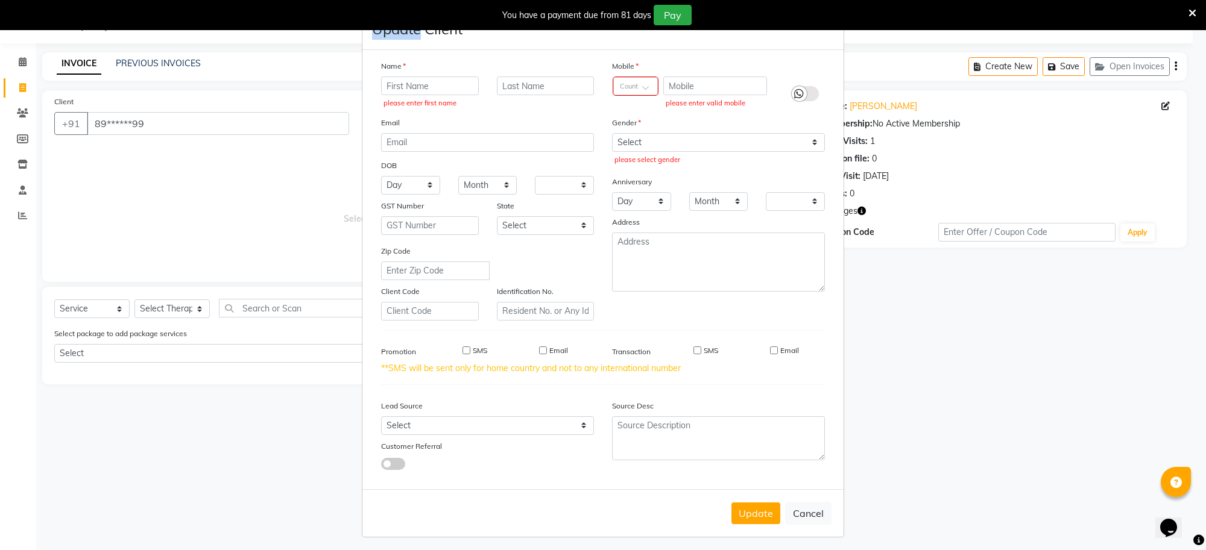
scroll to position [0, 0]
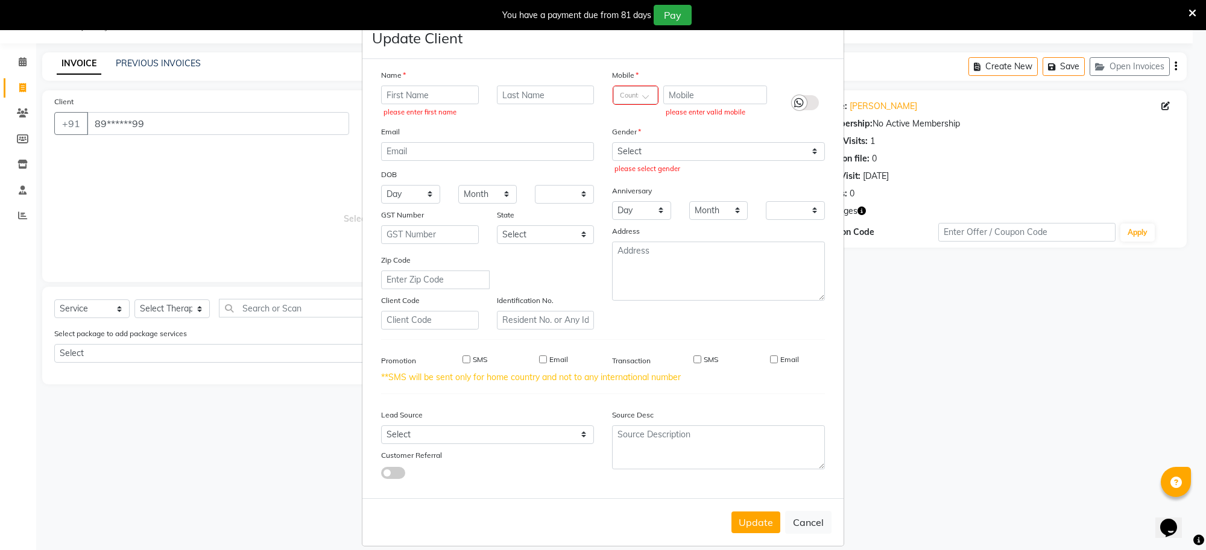
click at [1192, 10] on icon at bounding box center [1192, 13] width 8 height 11
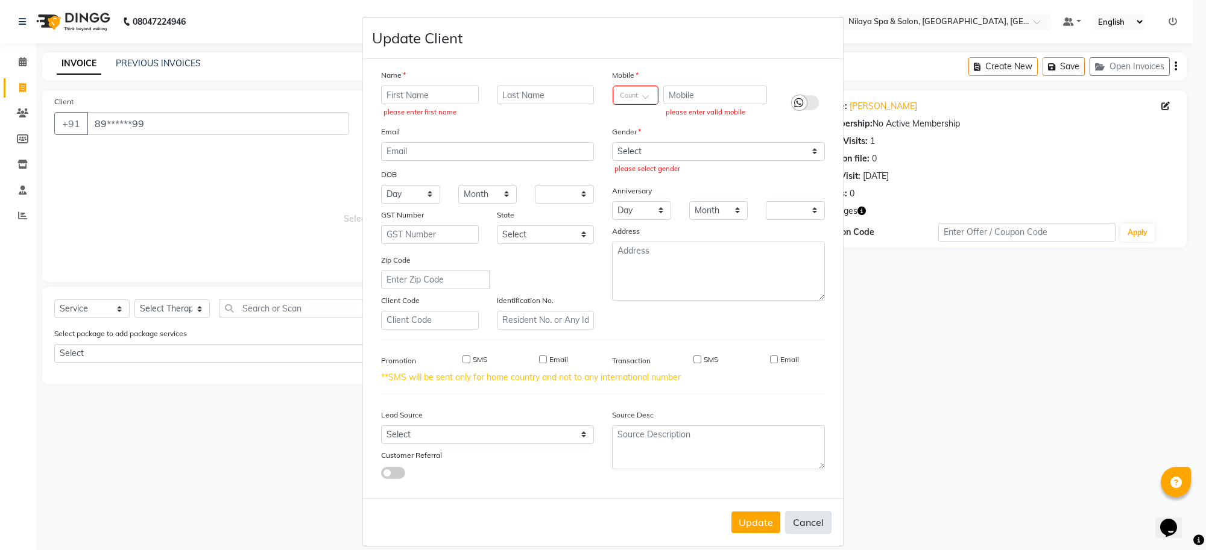
click at [803, 518] on button "Cancel" at bounding box center [808, 522] width 46 height 23
select select
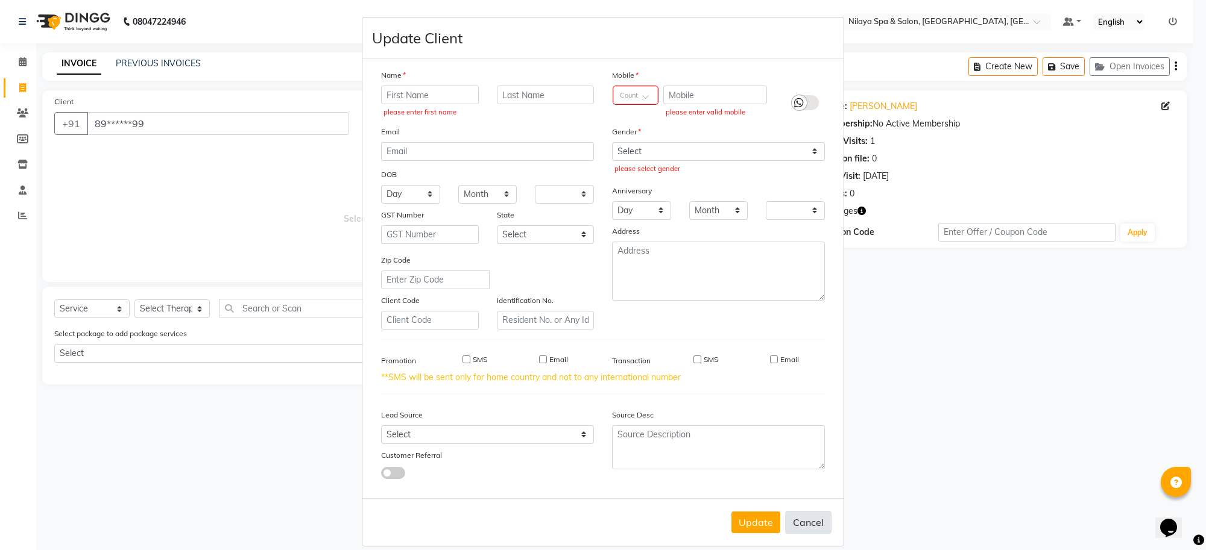
select select
checkbox input "false"
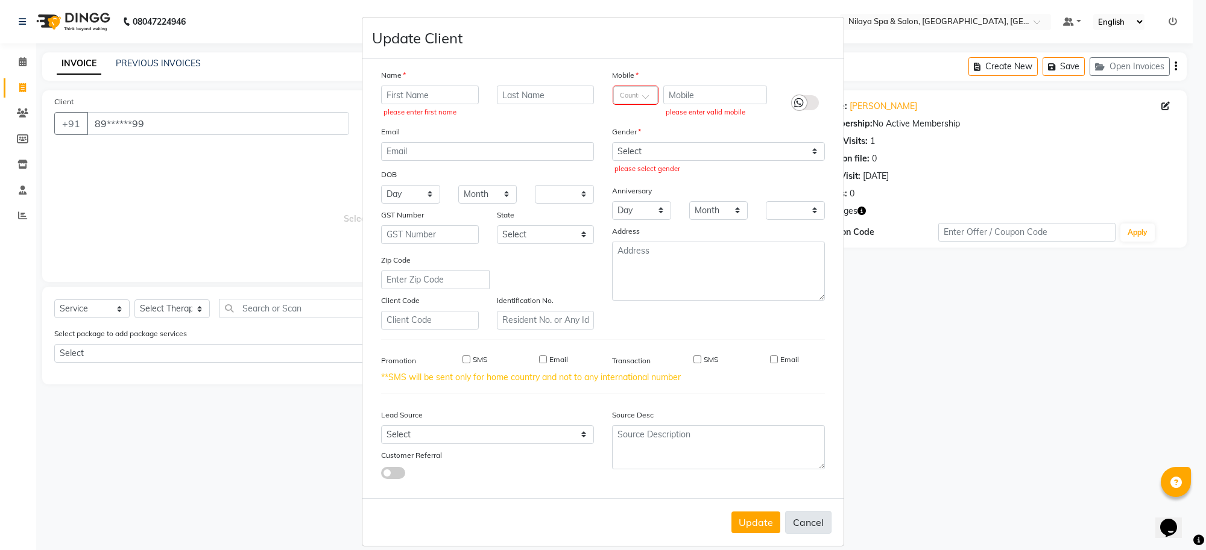
checkbox input "false"
click at [803, 518] on div "Update Cancel" at bounding box center [602, 522] width 481 height 48
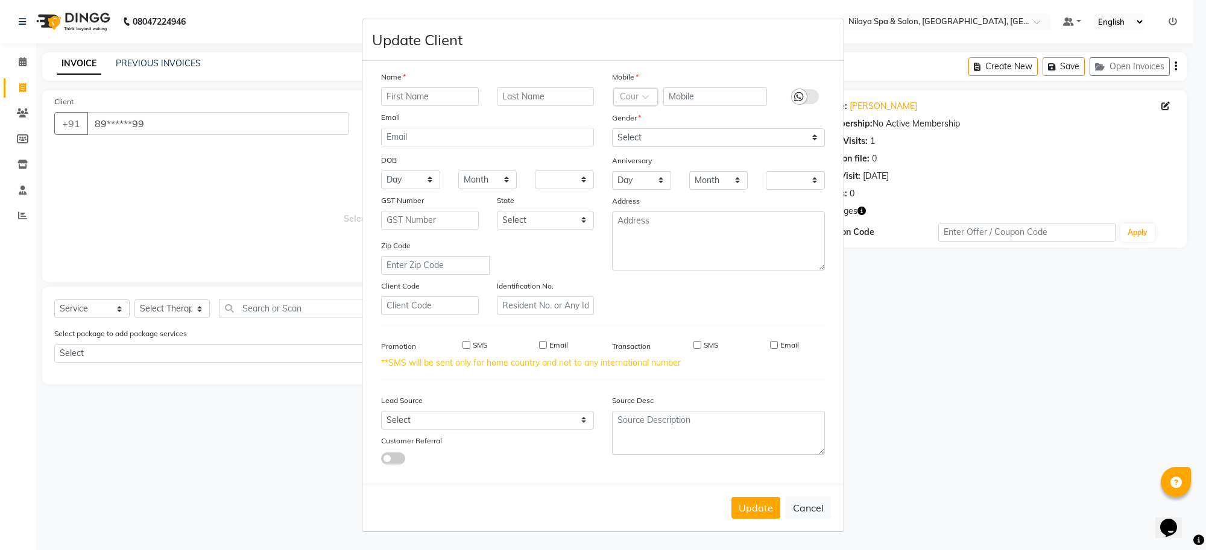
click at [291, 424] on ngb-modal-window "Update Client Name Email DOB Day 01 02 03 04 05 06 07 08 09 10 11 12 13 14 15 1…" at bounding box center [603, 275] width 1206 height 550
click at [467, 347] on input "SMS" at bounding box center [466, 345] width 8 height 8
checkbox input "true"
click at [755, 511] on button "Update" at bounding box center [755, 508] width 49 height 22
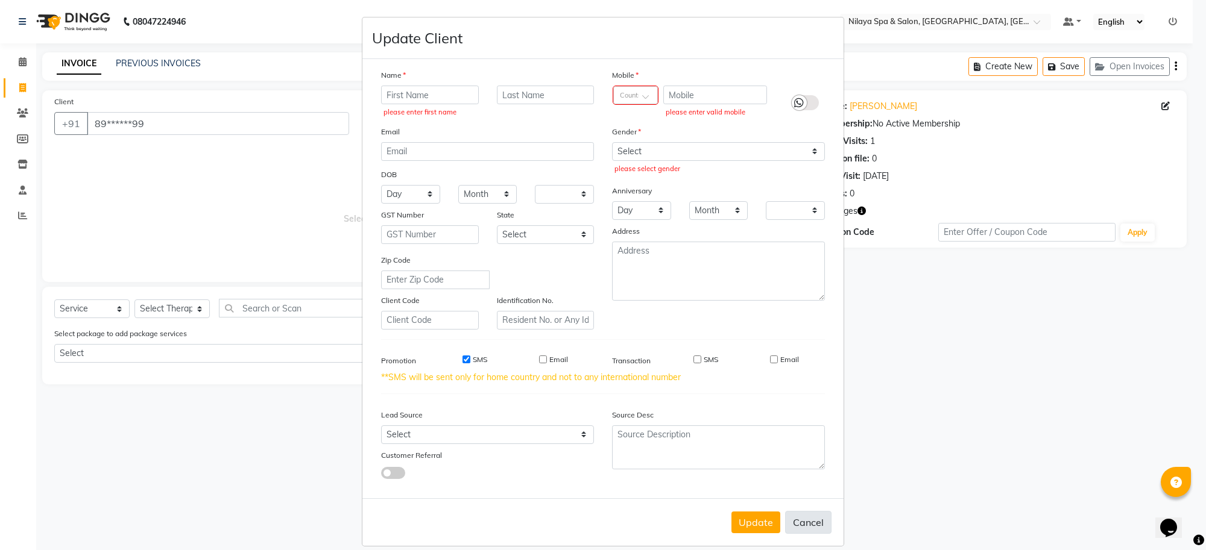
click at [803, 514] on button "Cancel" at bounding box center [808, 522] width 46 height 23
select select
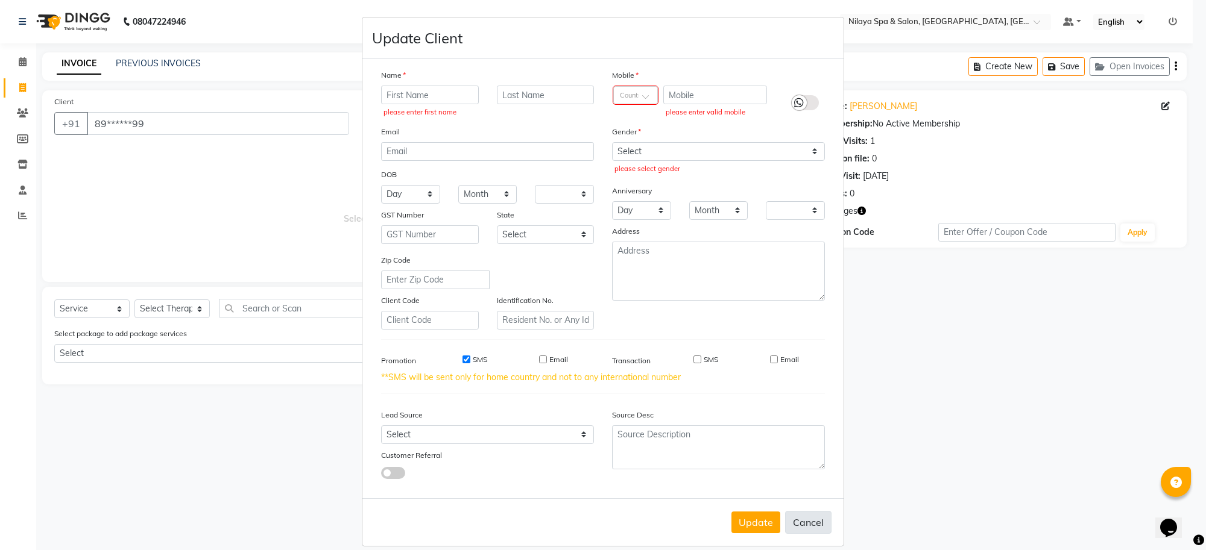
select select
checkbox input "false"
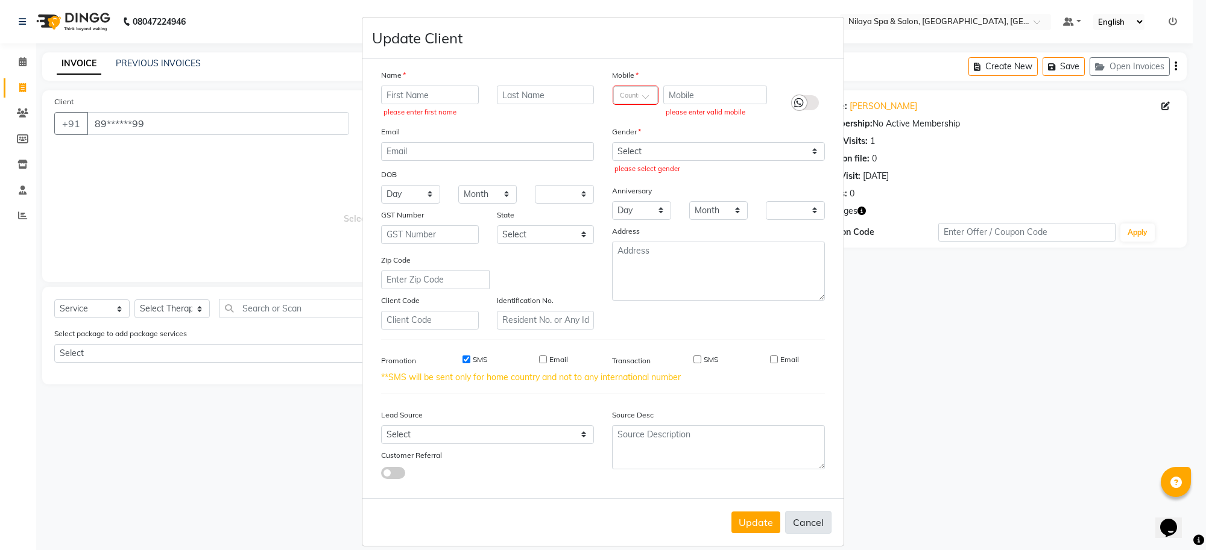
checkbox input "false"
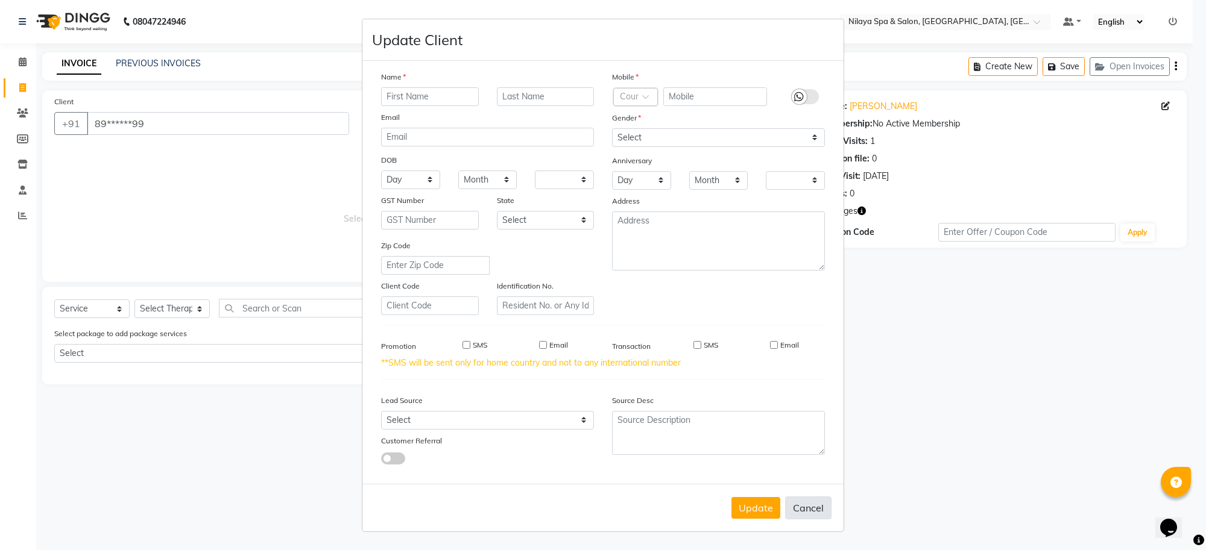
click at [803, 514] on button "Cancel" at bounding box center [808, 508] width 46 height 23
select select
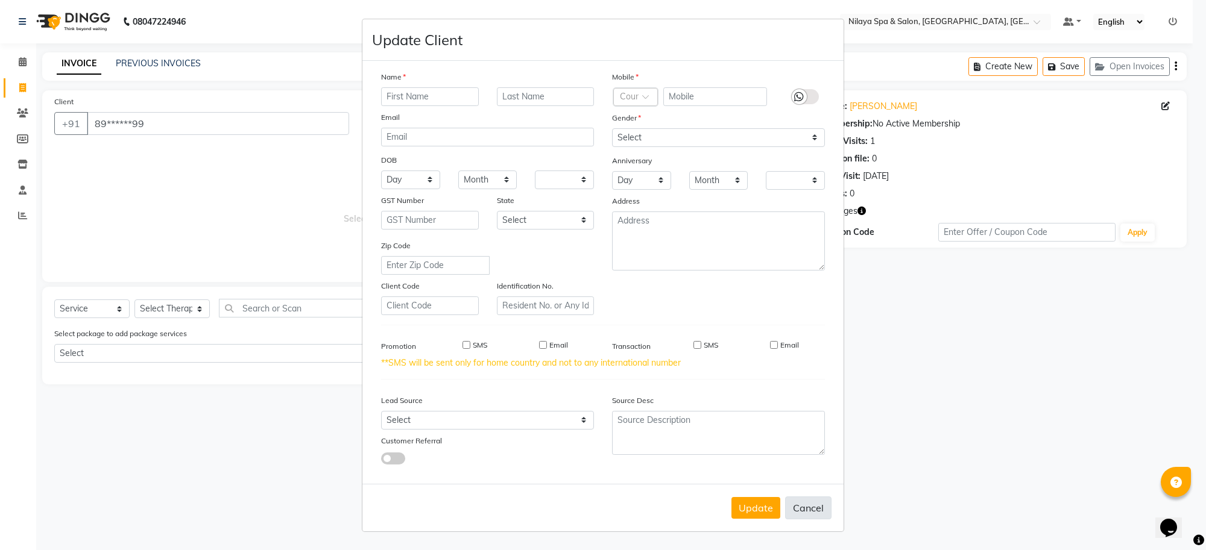
select select
checkbox input "false"
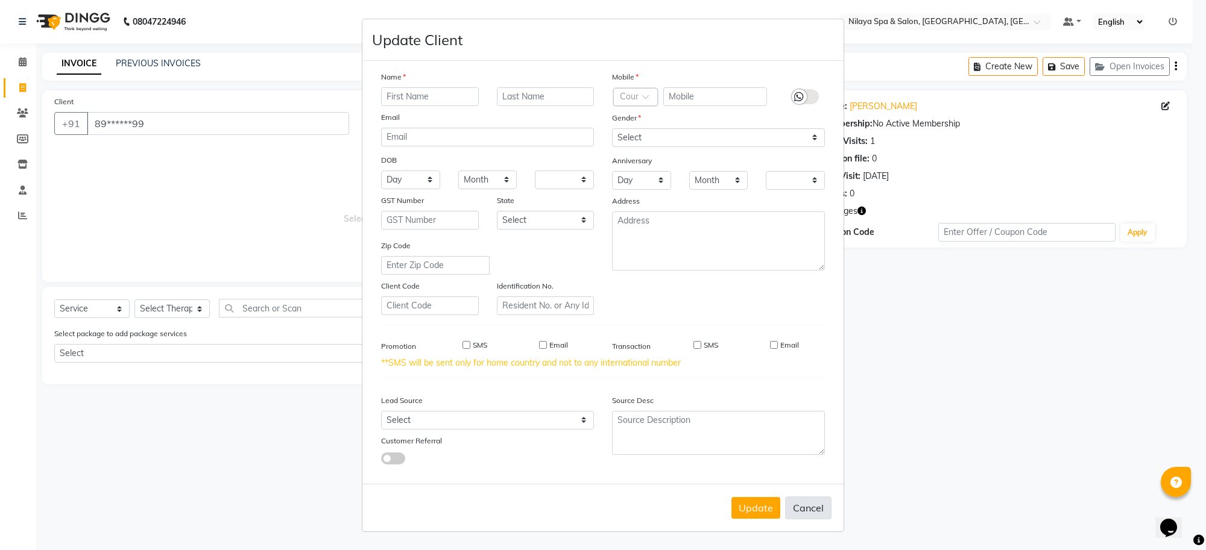
checkbox input "false"
click at [805, 514] on button "Cancel" at bounding box center [808, 508] width 46 height 23
select select
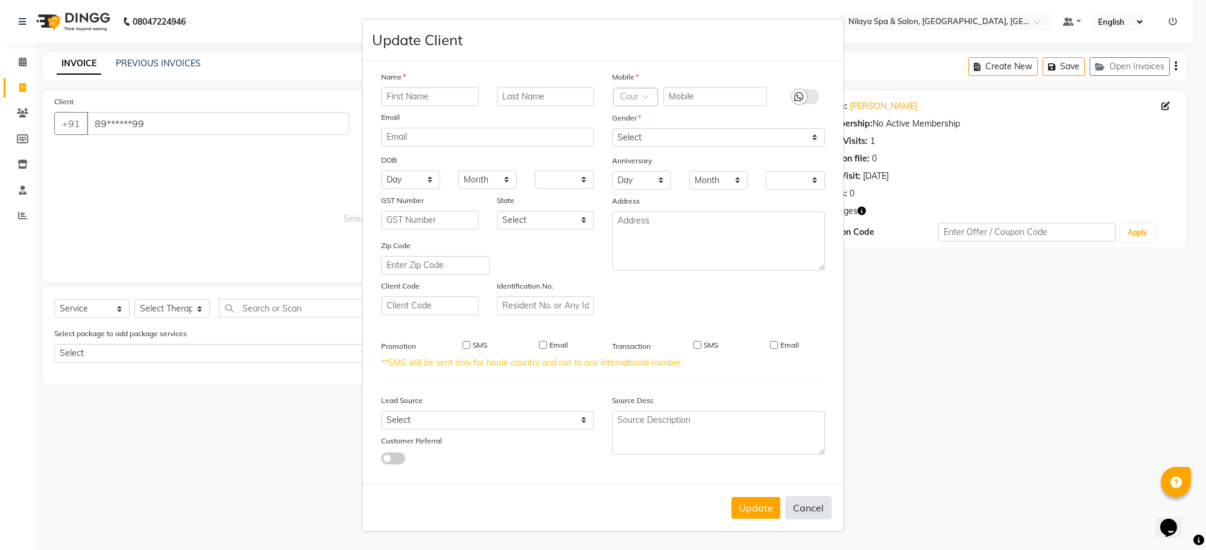
select select
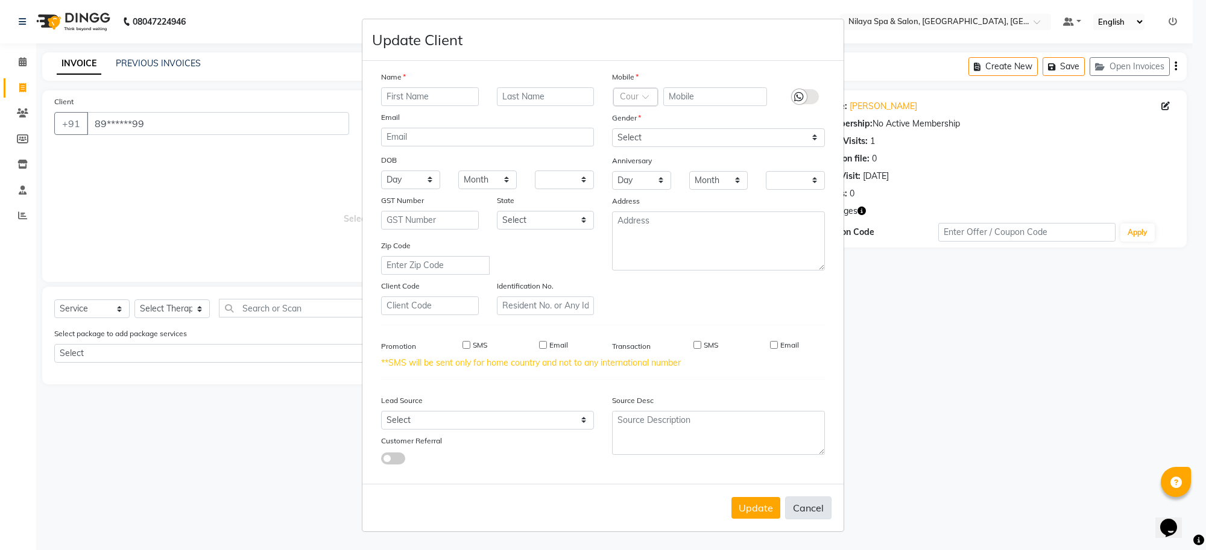
checkbox input "false"
click at [1026, 140] on ngb-modal-window "Update Client Name Email DOB Day 01 02 03 04 05 06 07 08 09 10 11 12 13 14 15 1…" at bounding box center [603, 275] width 1206 height 550
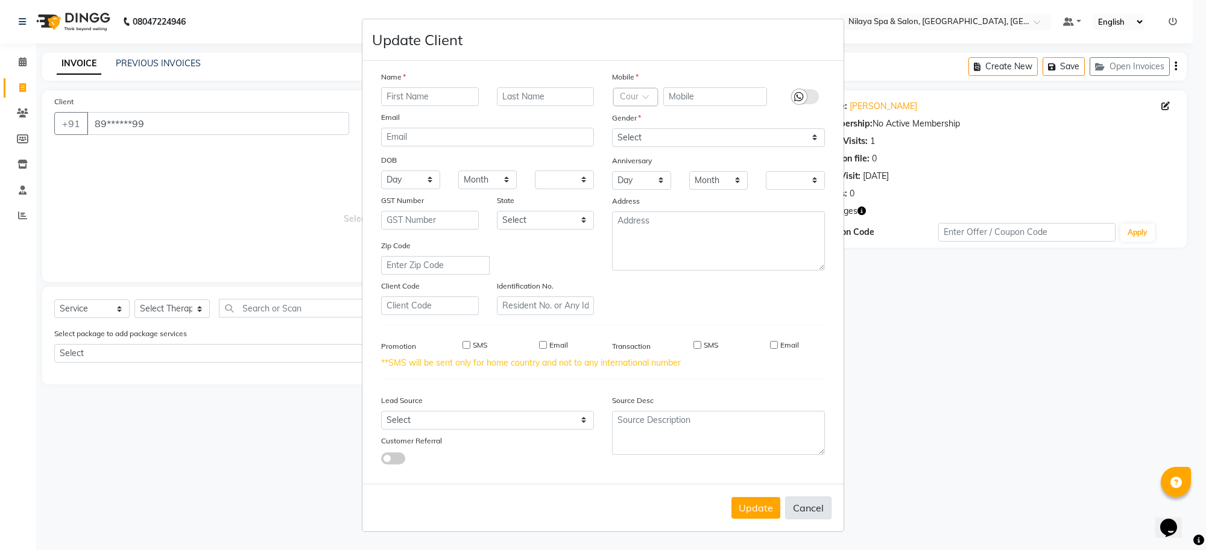
click at [794, 505] on button "Cancel" at bounding box center [808, 508] width 46 height 23
select select
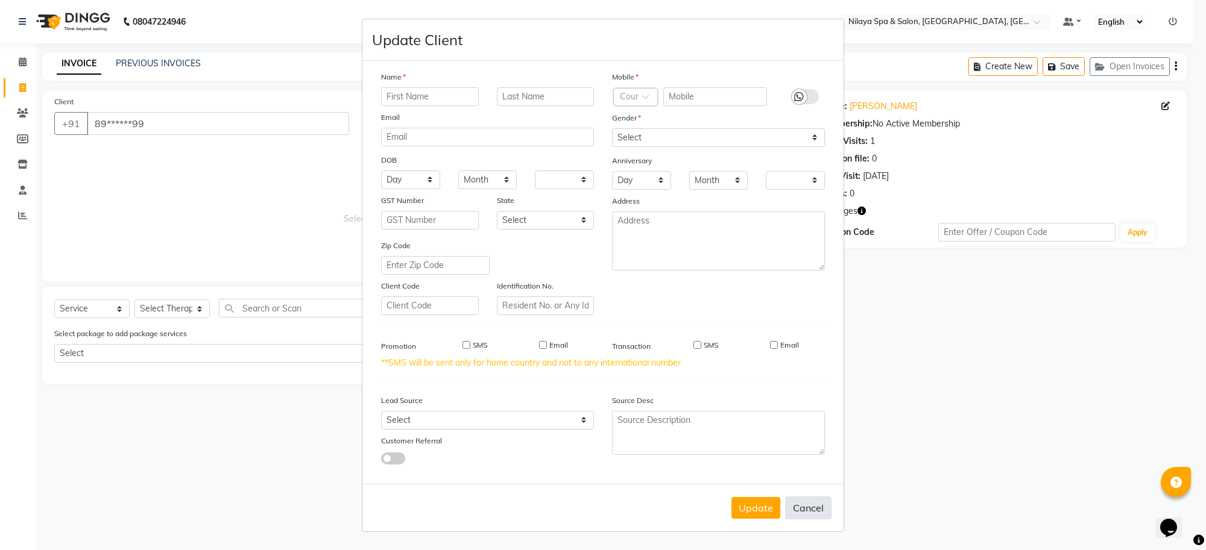
select select
checkbox input "false"
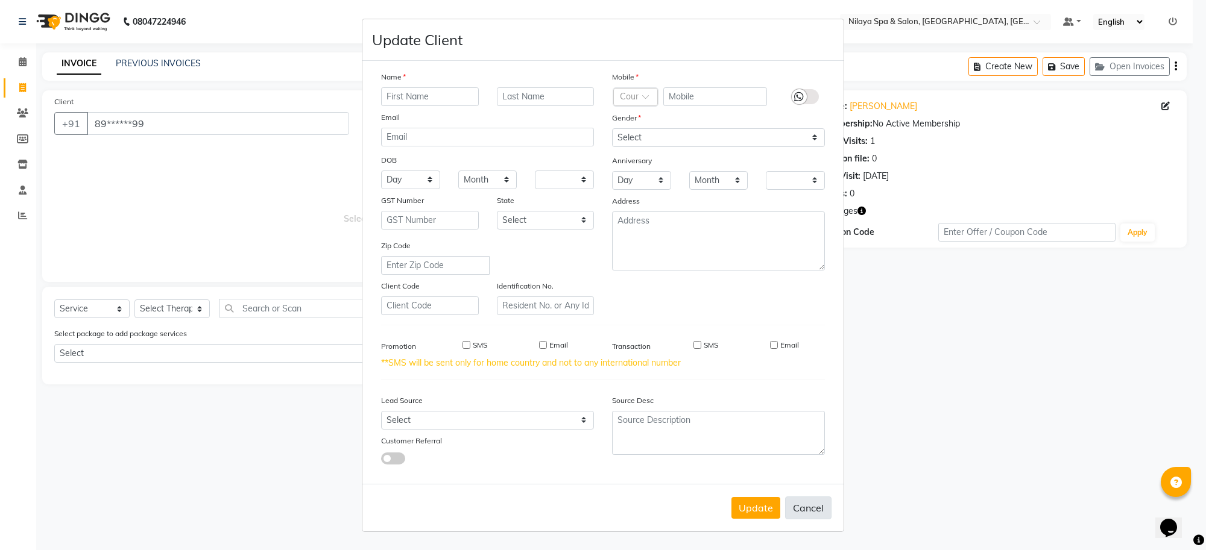
checkbox input "false"
click at [802, 514] on button "Cancel" at bounding box center [808, 508] width 46 height 23
select select
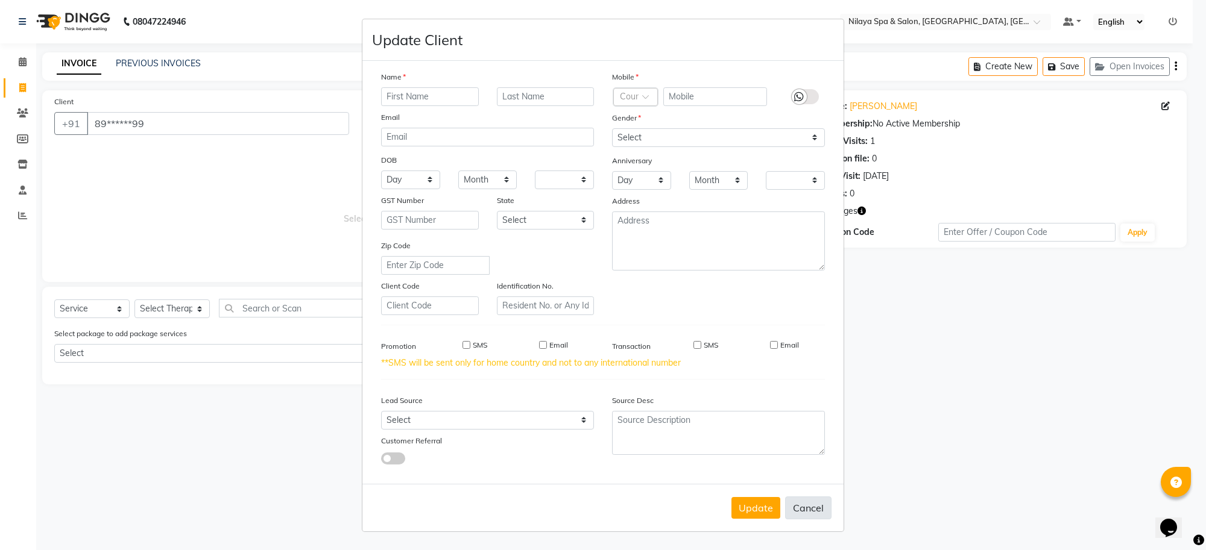
select select
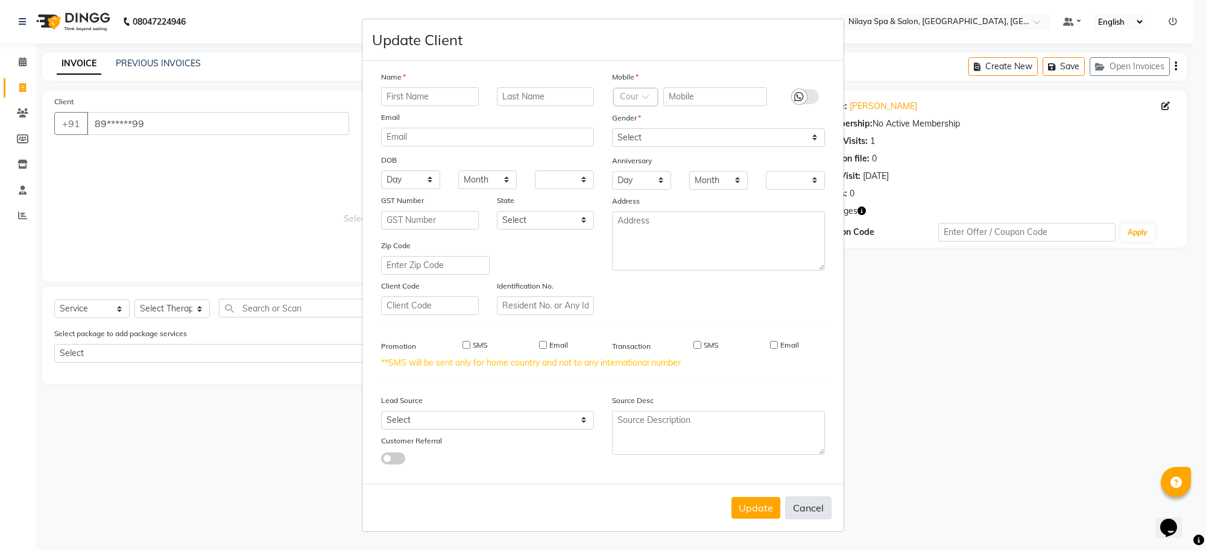
checkbox input "false"
click at [802, 514] on button "Cancel" at bounding box center [808, 508] width 46 height 23
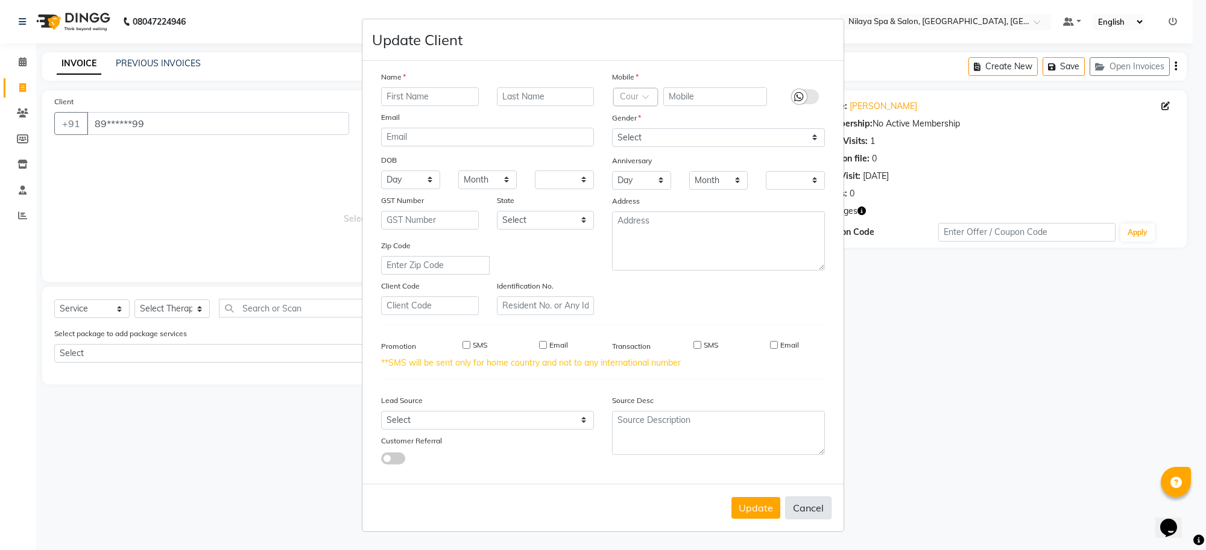
select select
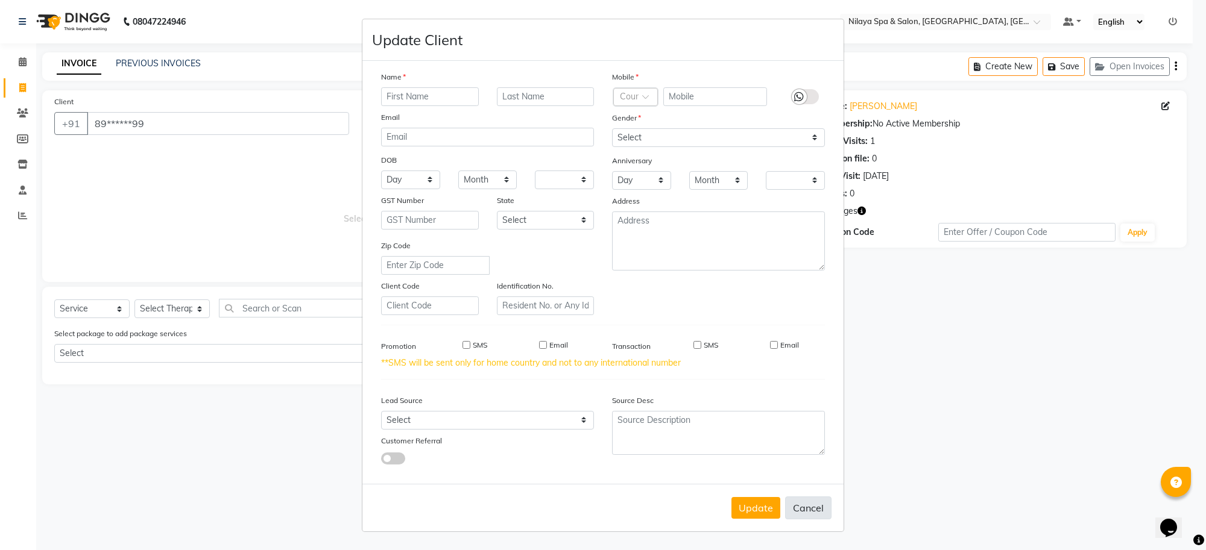
select select
checkbox input "false"
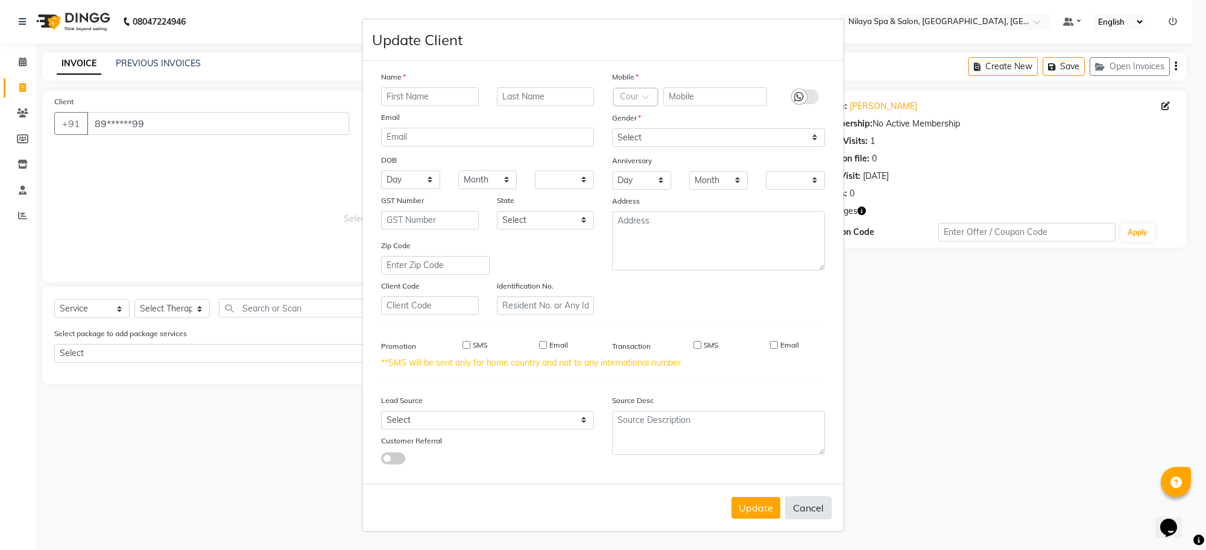
checkbox input "false"
click at [802, 514] on button "Cancel" at bounding box center [808, 508] width 46 height 23
select select
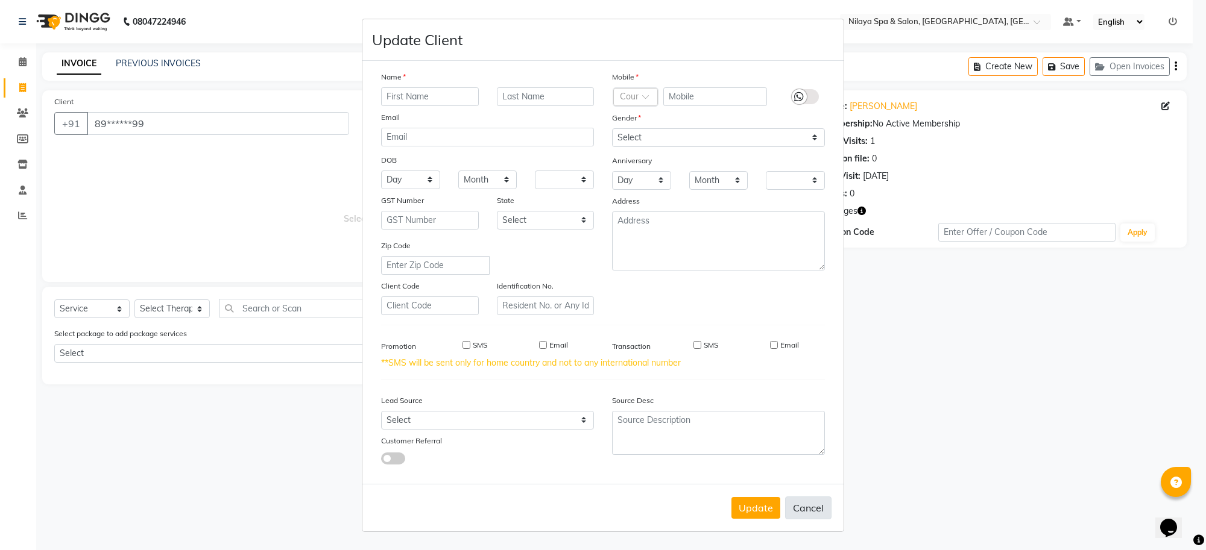
select select
checkbox input "false"
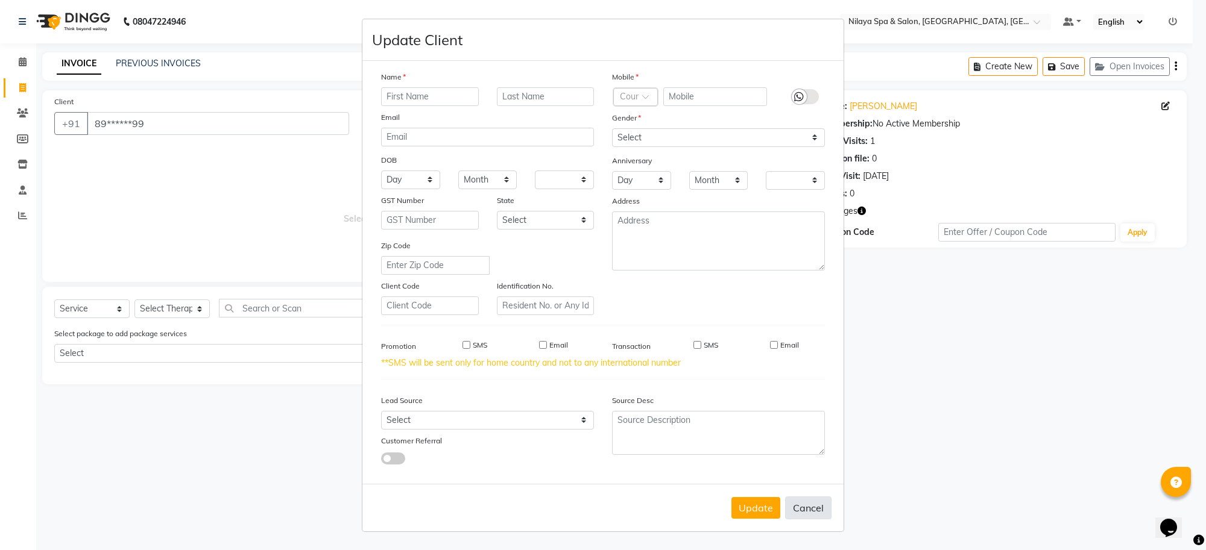
checkbox input "false"
click at [802, 514] on button "Cancel" at bounding box center [808, 508] width 46 height 23
select select
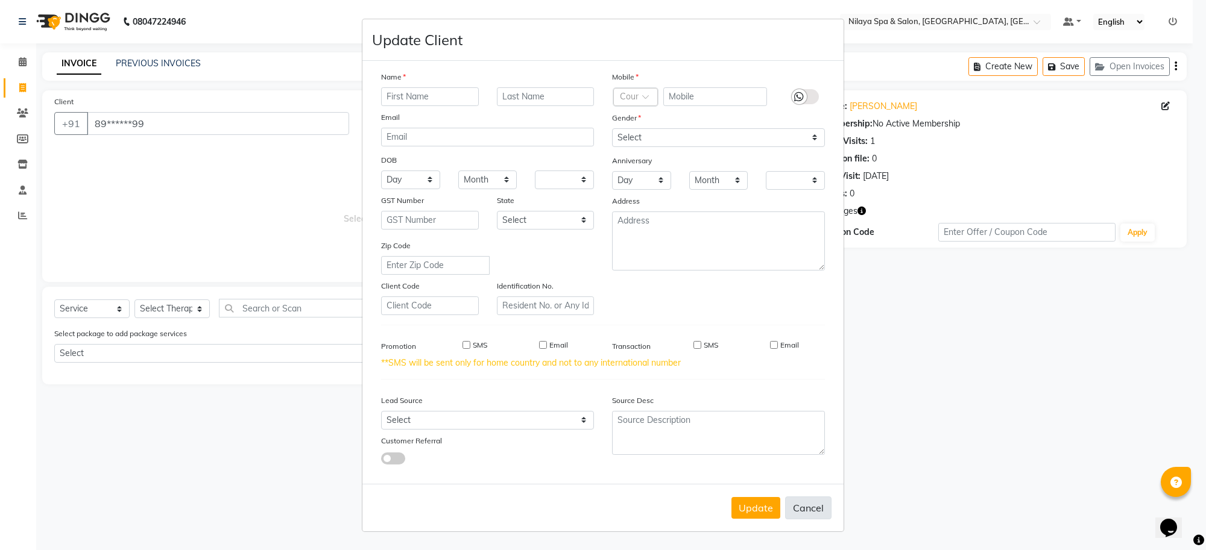
select select
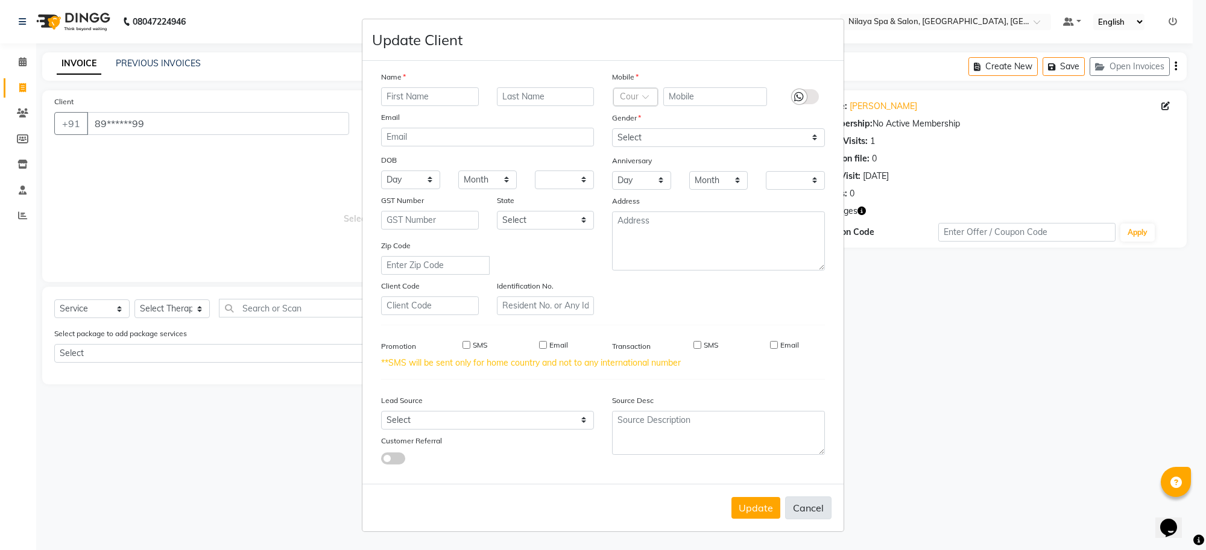
select select
checkbox input "false"
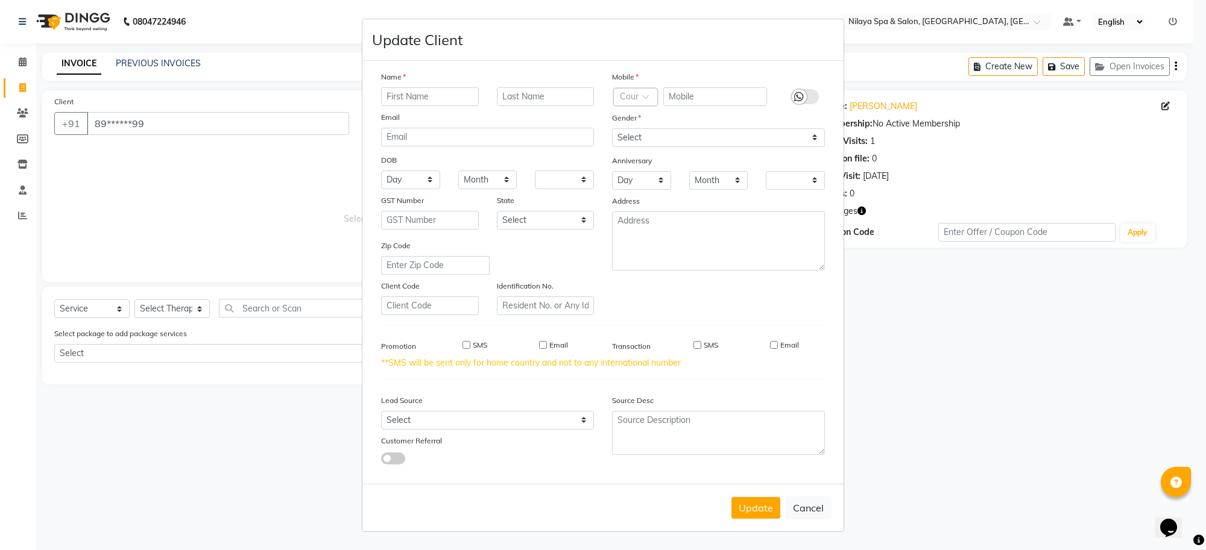
click at [341, 380] on ngb-modal-window "Update Client Name Email DOB Day 01 02 03 04 05 06 07 08 09 10 11 12 13 14 15 1…" at bounding box center [603, 275] width 1206 height 550
click at [140, 106] on ngb-modal-window "Update Client Name Email DOB Day 01 02 03 04 05 06 07 08 09 10 11 12 13 14 15 1…" at bounding box center [603, 275] width 1206 height 550
